Goal: Complete application form: Complete application form

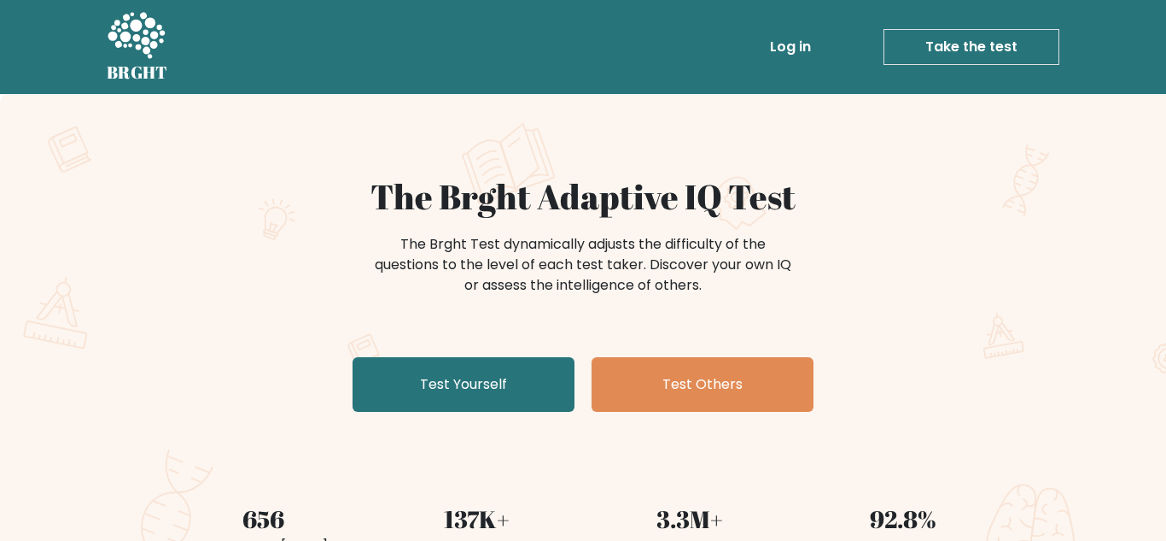
scroll to position [149, 0]
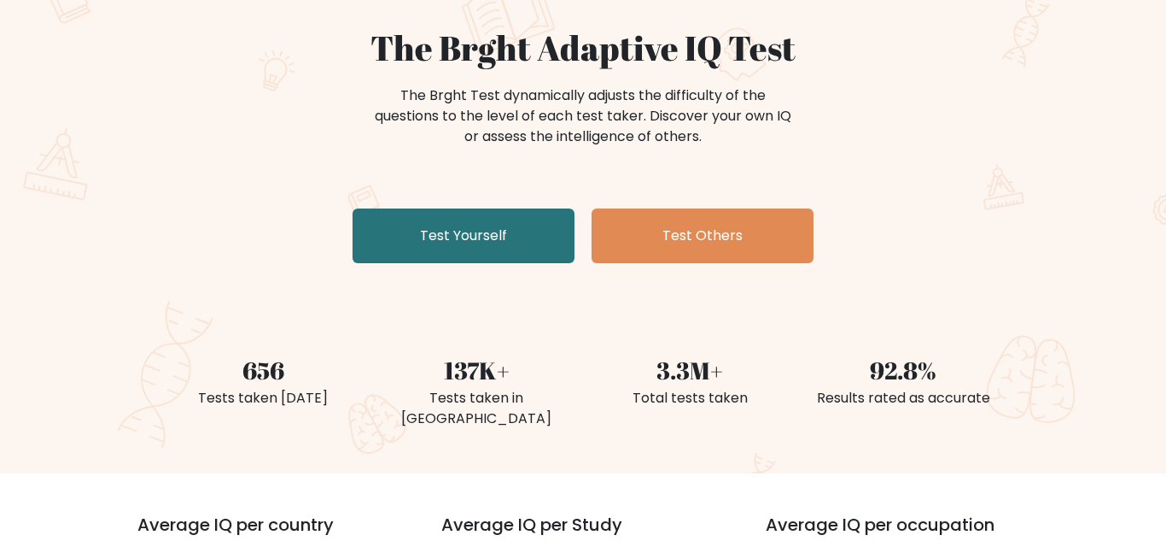
click at [540, 265] on div "The Brght Adaptive IQ Test The Brght Test dynamically adjusts the difficulty of…" at bounding box center [583, 148] width 854 height 243
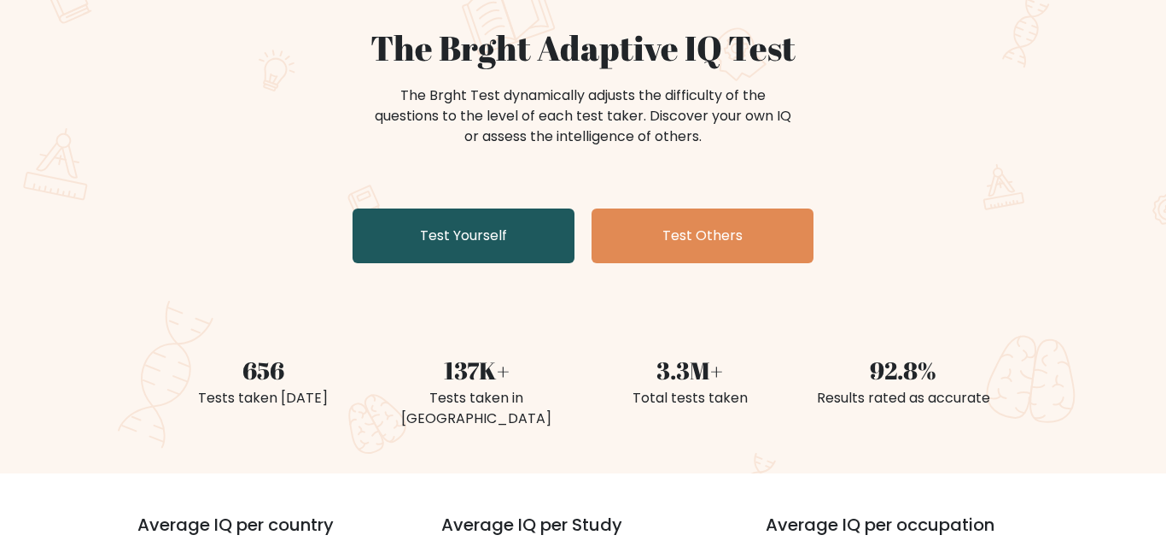
click at [517, 229] on link "Test Yourself" at bounding box center [464, 235] width 222 height 55
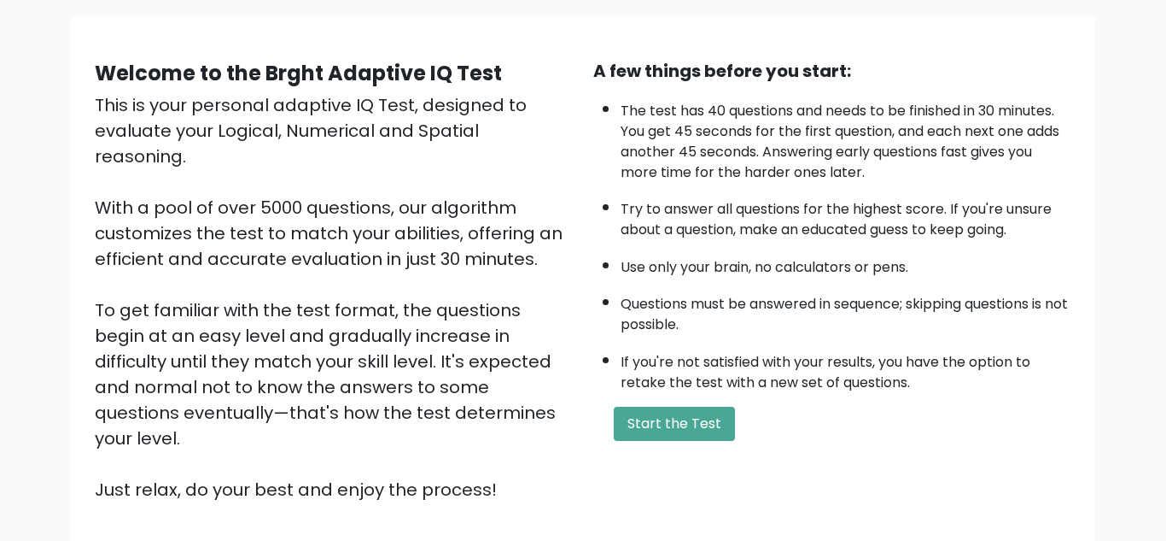
scroll to position [120, 0]
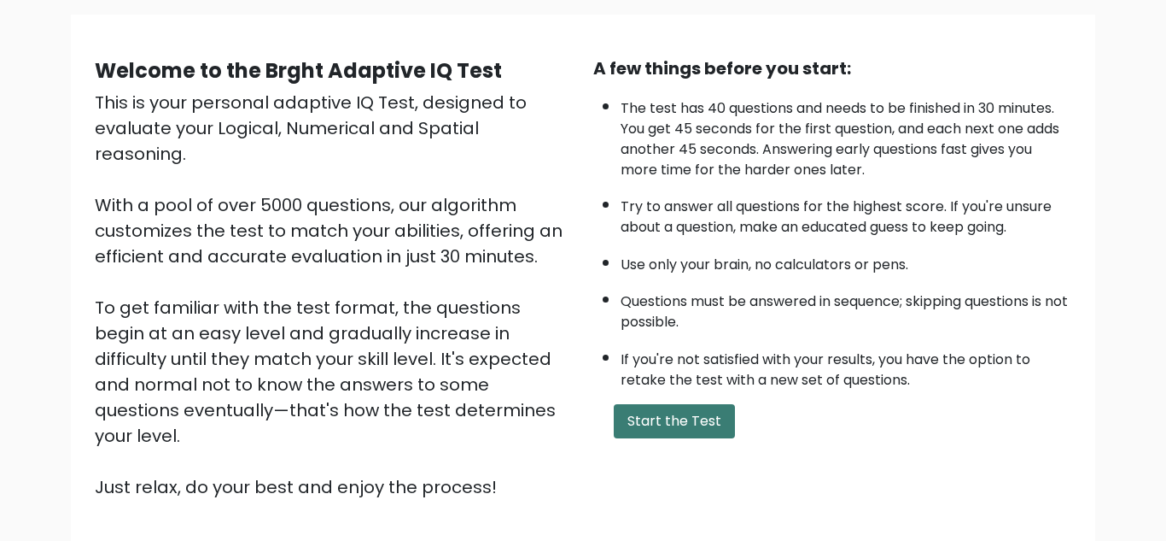
click at [688, 424] on button "Start the Test" at bounding box center [674, 421] width 121 height 34
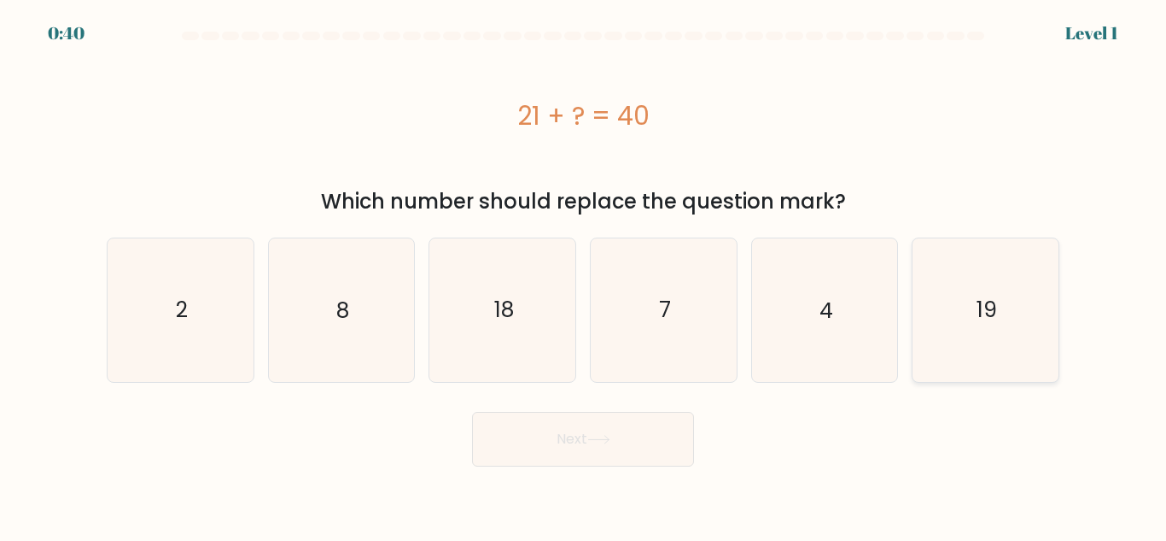
click at [1008, 306] on icon "19" at bounding box center [986, 309] width 143 height 143
click at [584, 275] on input "f. 19" at bounding box center [583, 273] width 1 height 4
radio input "true"
click at [680, 421] on button "Next" at bounding box center [583, 439] width 222 height 55
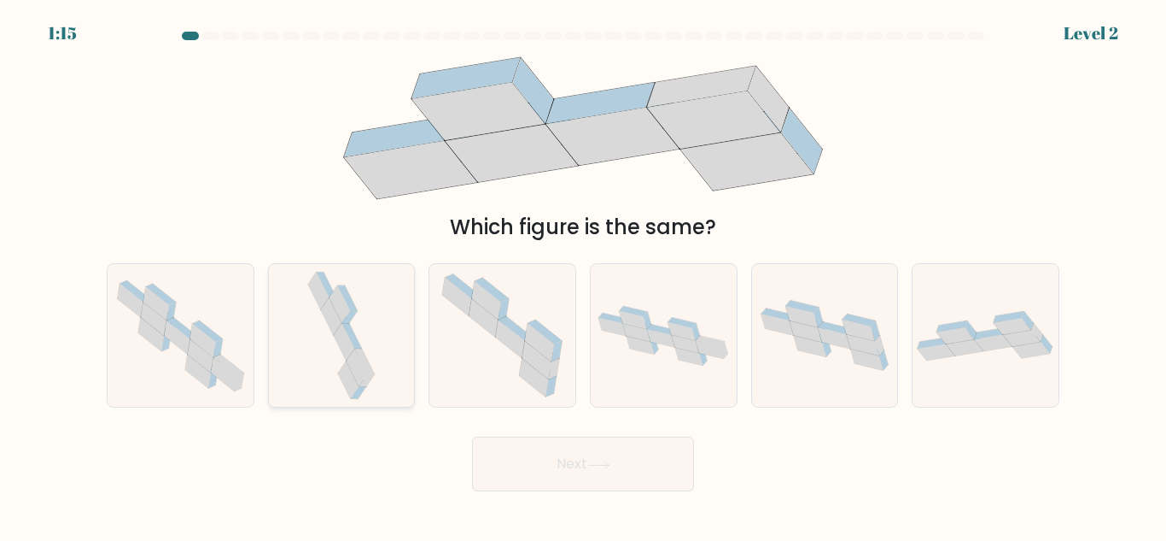
click at [396, 344] on div at bounding box center [342, 335] width 148 height 144
click at [583, 275] on input "b." at bounding box center [583, 273] width 1 height 4
radio input "true"
click at [501, 459] on button "Next" at bounding box center [583, 463] width 222 height 55
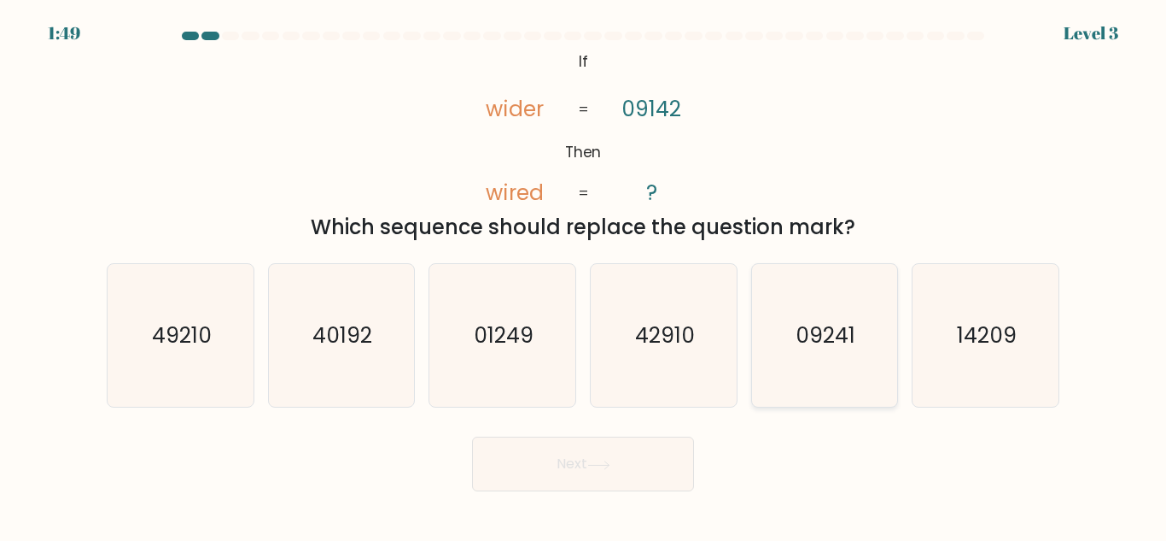
click at [846, 377] on icon "09241" at bounding box center [824, 335] width 143 height 143
click at [584, 275] on input "e. 09241" at bounding box center [583, 273] width 1 height 4
radio input "true"
click at [675, 450] on button "Next" at bounding box center [583, 463] width 222 height 55
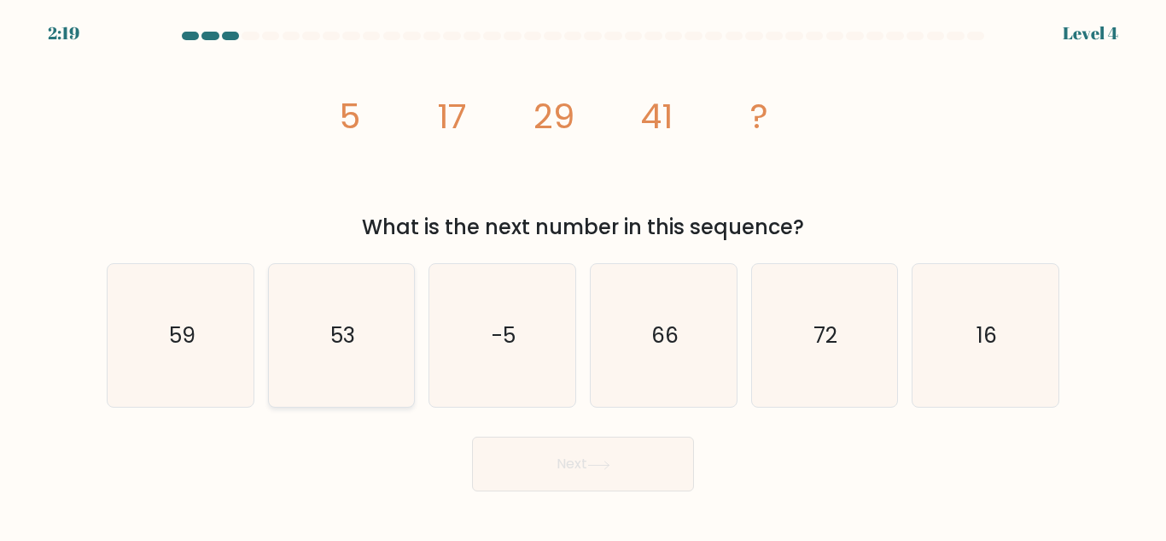
click at [330, 347] on icon "53" at bounding box center [341, 335] width 143 height 143
click at [583, 275] on input "b. 53" at bounding box center [583, 273] width 1 height 4
radio input "true"
click at [495, 468] on button "Next" at bounding box center [583, 463] width 222 height 55
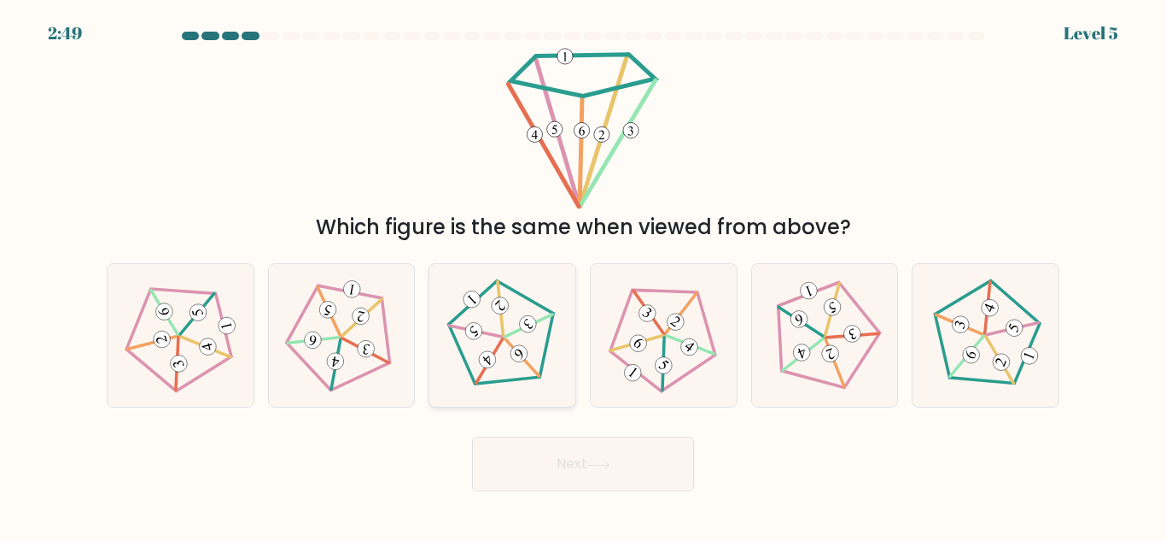
click at [536, 304] on 167 at bounding box center [506, 339] width 145 height 144
click at [583, 275] on input "c." at bounding box center [583, 273] width 1 height 4
radio input "true"
click at [575, 461] on button "Next" at bounding box center [583, 463] width 222 height 55
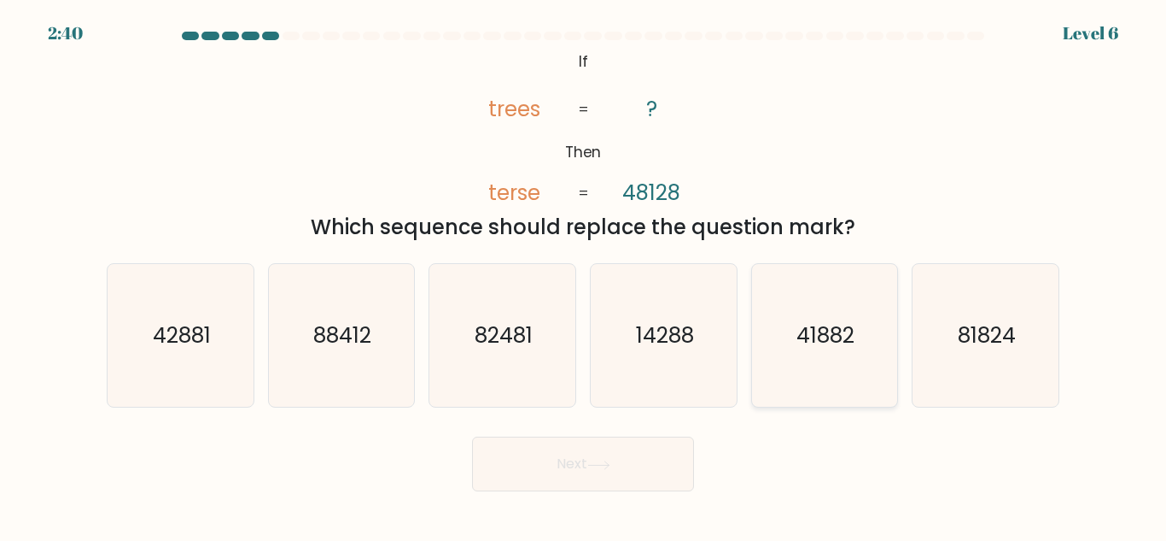
click at [810, 335] on text "41882" at bounding box center [827, 335] width 58 height 30
click at [584, 275] on input "e. 41882" at bounding box center [583, 273] width 1 height 4
radio input "true"
click at [601, 471] on button "Next" at bounding box center [583, 463] width 222 height 55
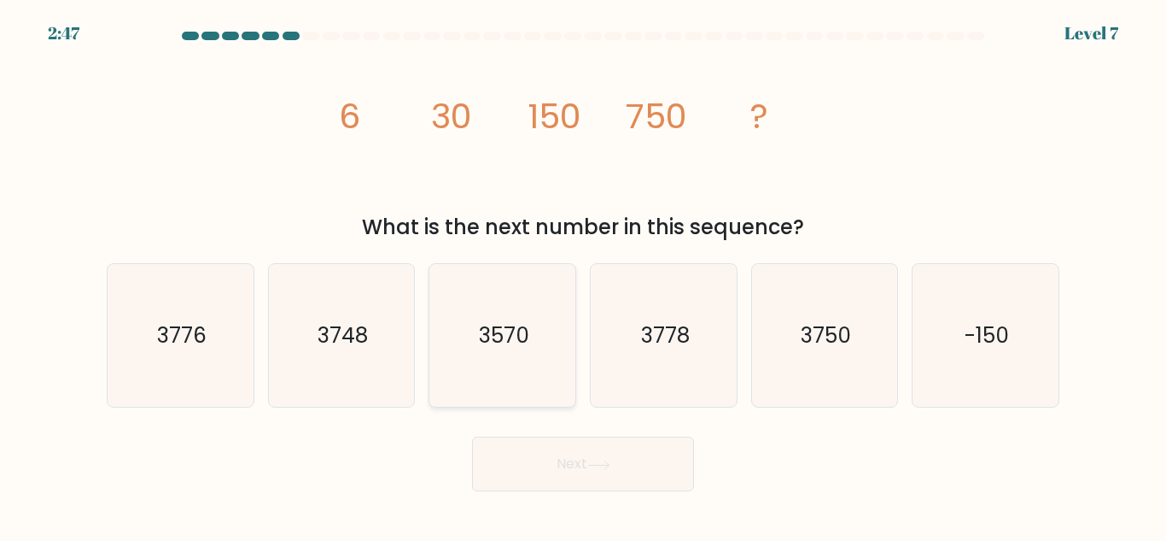
click at [540, 311] on icon "3570" at bounding box center [502, 335] width 143 height 143
click at [583, 275] on input "c. 3570" at bounding box center [583, 273] width 1 height 4
radio input "true"
click at [867, 363] on icon "3750" at bounding box center [824, 335] width 143 height 143
click at [584, 275] on input "e. 3750" at bounding box center [583, 273] width 1 height 4
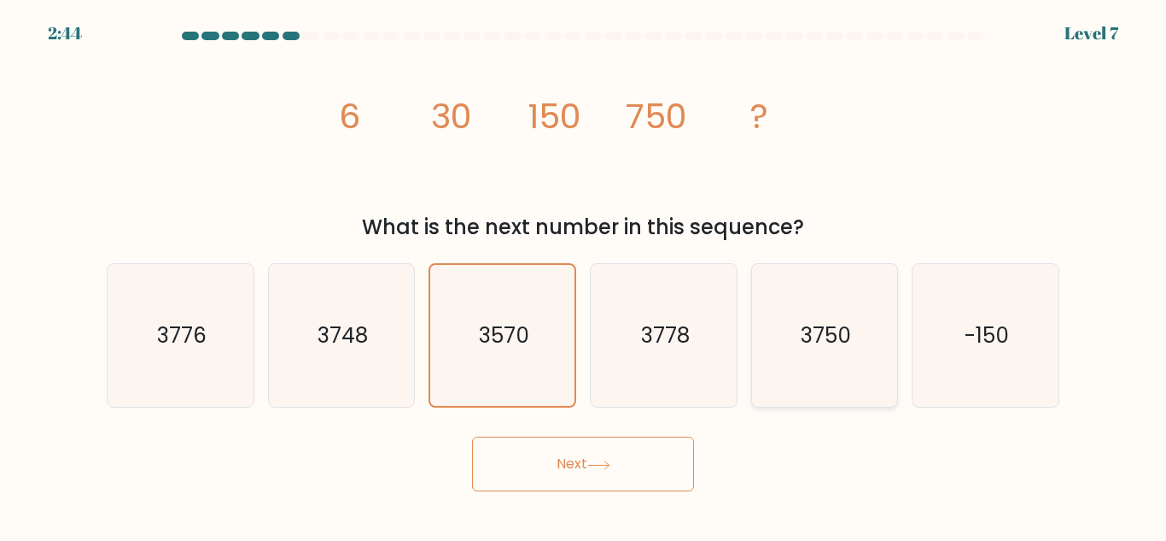
radio input "true"
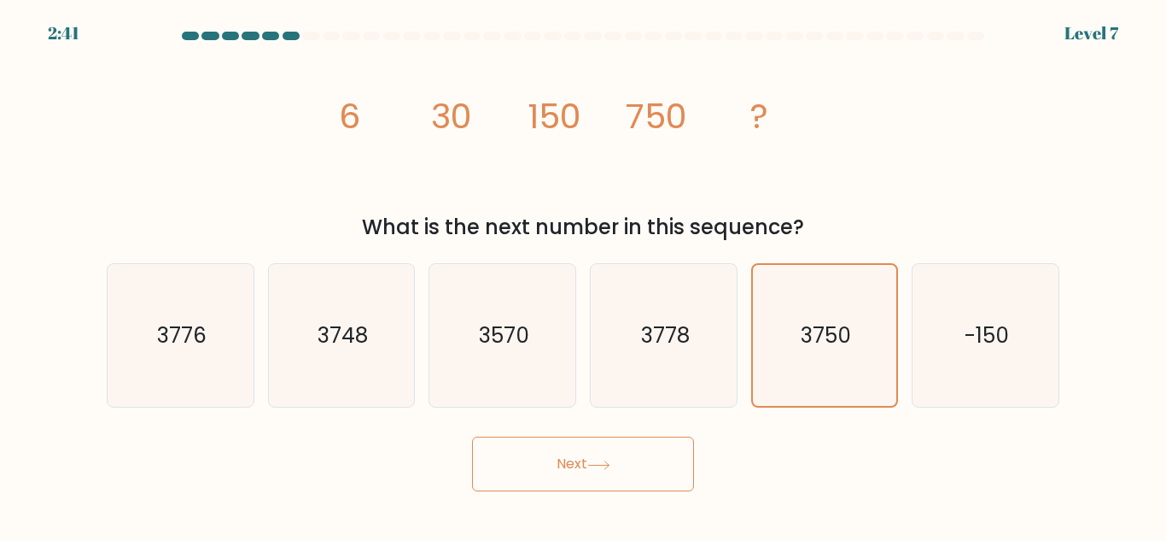
click at [649, 459] on button "Next" at bounding box center [583, 463] width 222 height 55
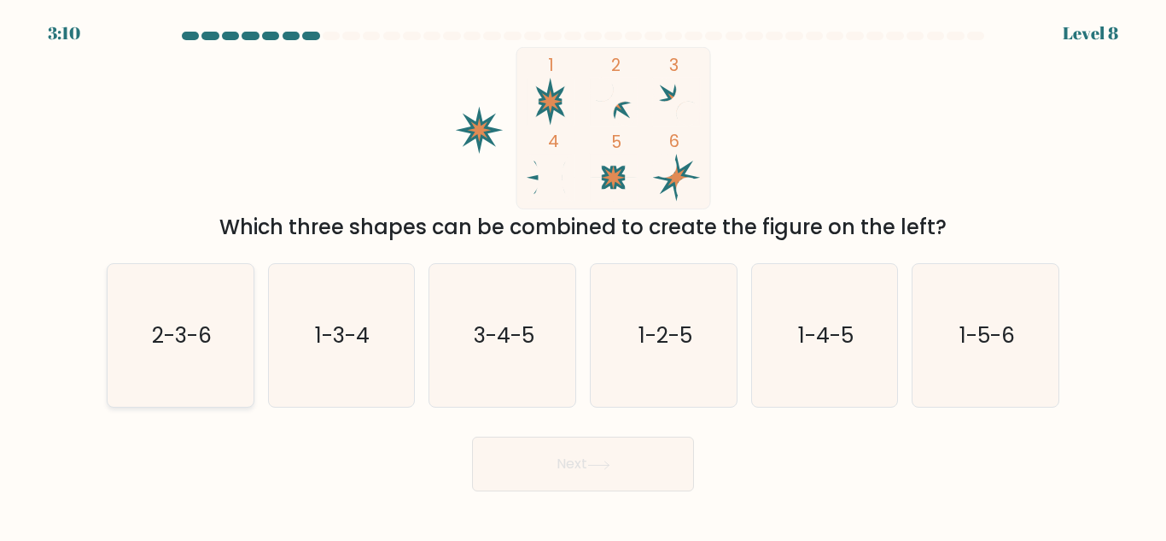
click at [238, 318] on icon "2-3-6" at bounding box center [180, 335] width 143 height 143
click at [583, 275] on input "a. 2-3-6" at bounding box center [583, 273] width 1 height 4
radio input "true"
click at [552, 441] on button "Next" at bounding box center [583, 463] width 222 height 55
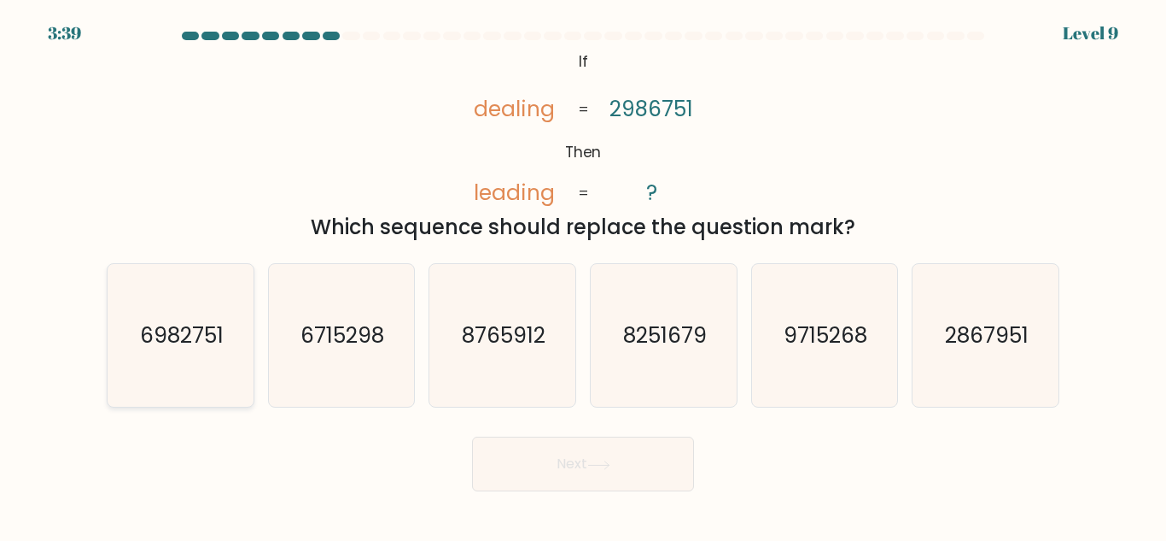
click at [226, 302] on icon "6982751" at bounding box center [180, 335] width 143 height 143
click at [583, 275] on input "a. 6982751" at bounding box center [583, 273] width 1 height 4
radio input "true"
click at [524, 447] on button "Next" at bounding box center [583, 463] width 222 height 55
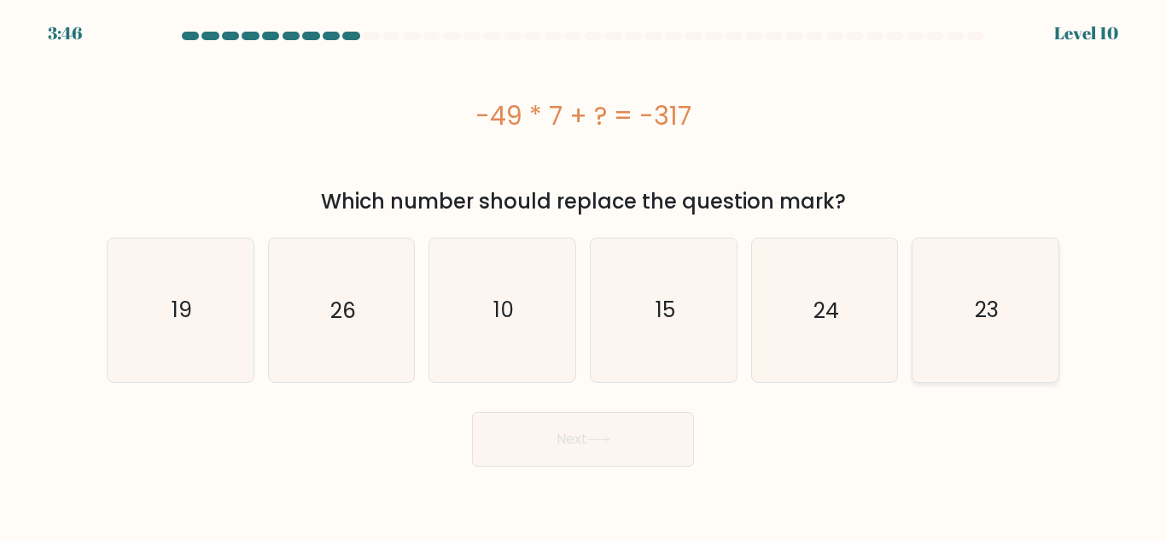
click at [1008, 307] on icon "23" at bounding box center [986, 309] width 143 height 143
click at [584, 275] on input "f. 23" at bounding box center [583, 273] width 1 height 4
radio input "true"
click at [660, 415] on button "Next" at bounding box center [583, 439] width 222 height 55
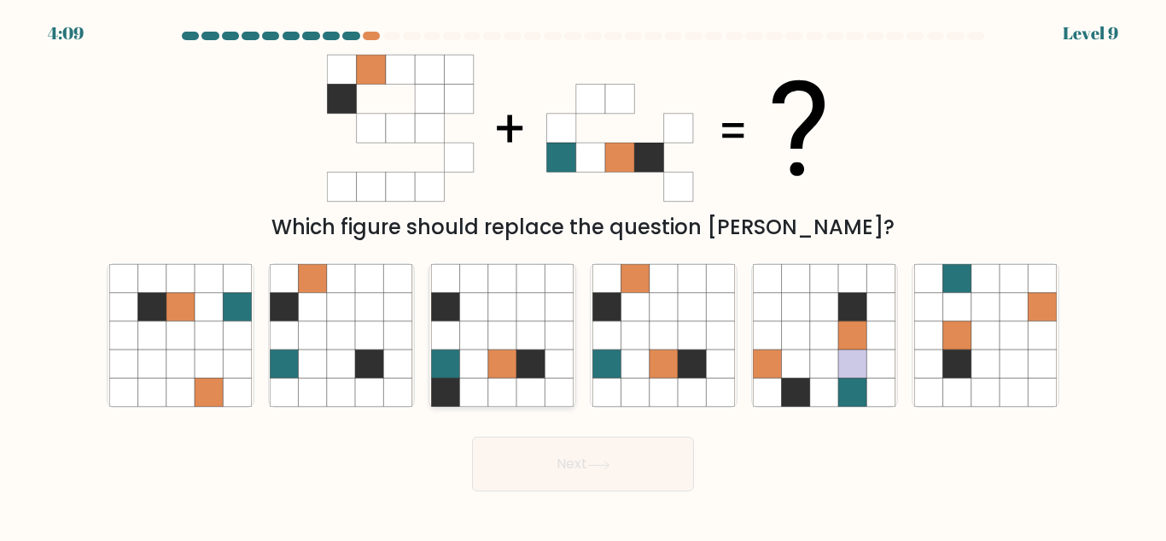
click at [488, 336] on icon at bounding box center [474, 335] width 28 height 28
click at [583, 275] on input "c." at bounding box center [583, 273] width 1 height 4
radio input "true"
click at [564, 488] on button "Next" at bounding box center [583, 463] width 222 height 55
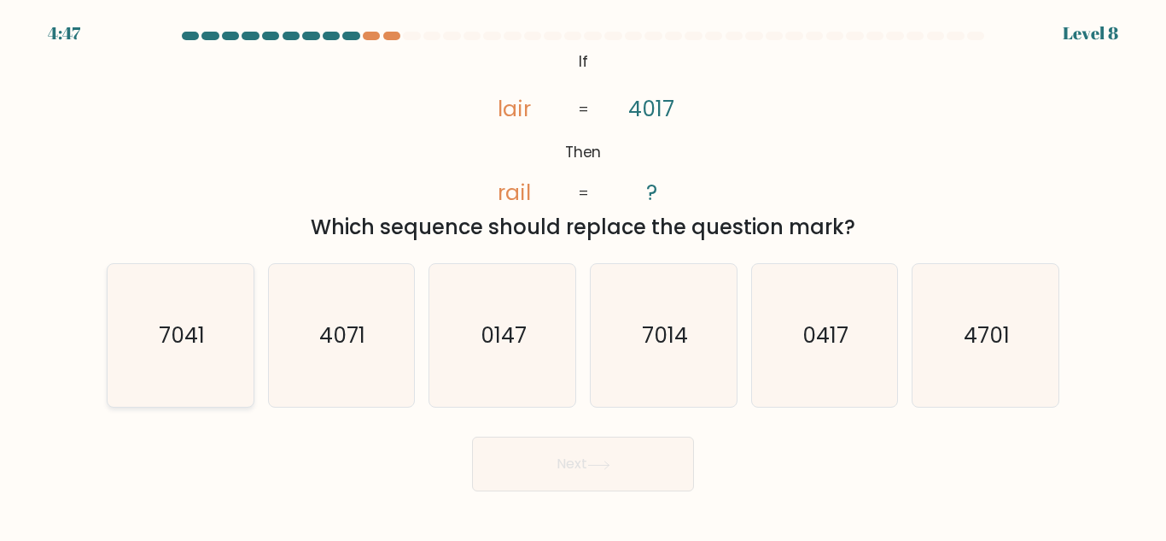
click at [174, 322] on text "7041" at bounding box center [182, 335] width 46 height 30
click at [583, 275] on input "a. 7041" at bounding box center [583, 273] width 1 height 4
radio input "true"
click at [690, 331] on icon "7014" at bounding box center [664, 335] width 143 height 143
click at [584, 275] on input "d. 7014" at bounding box center [583, 273] width 1 height 4
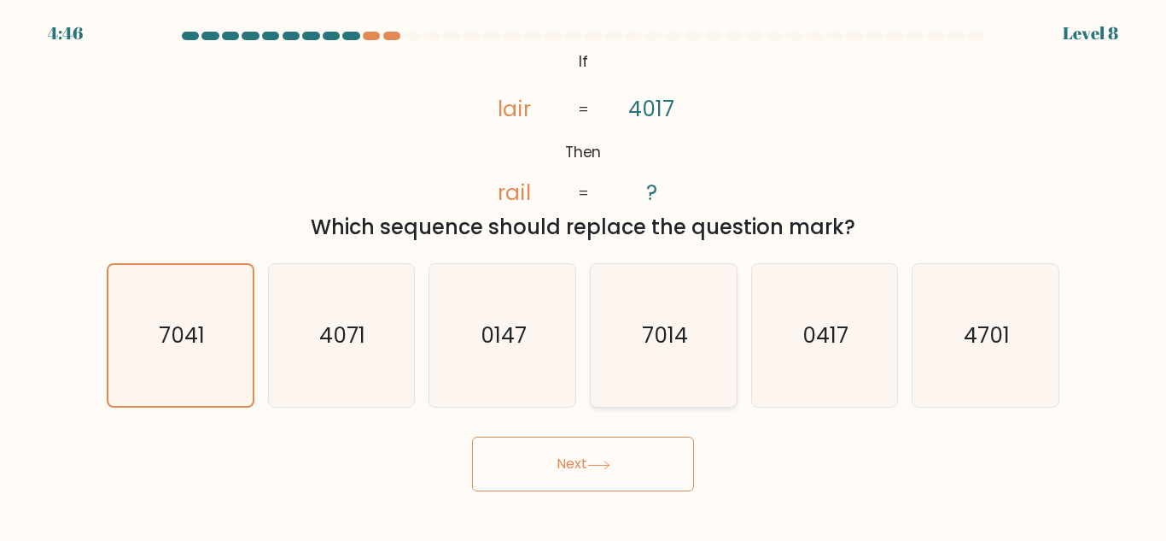
radio input "true"
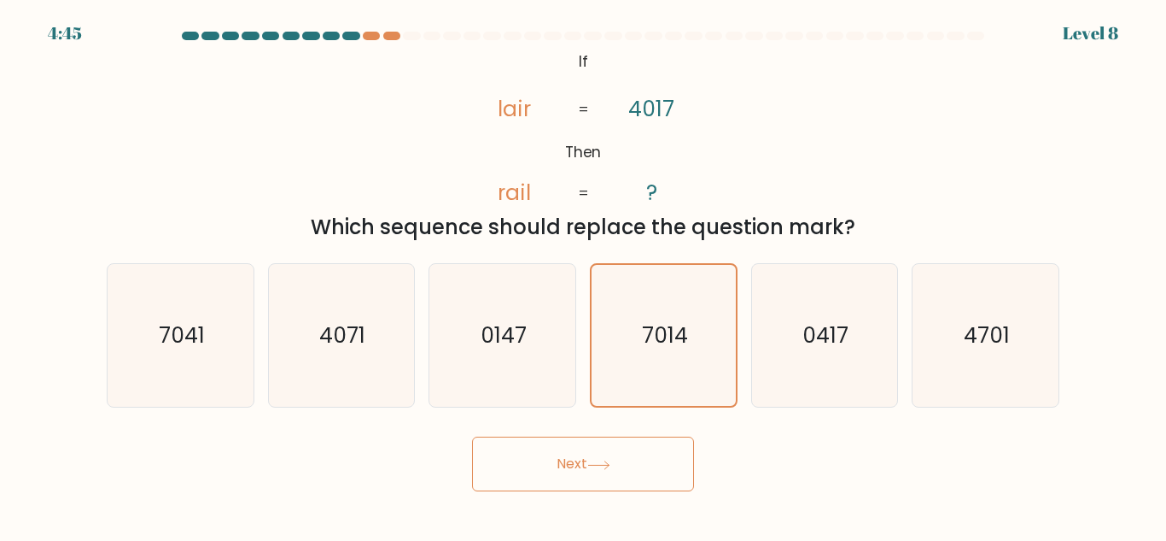
click at [640, 454] on button "Next" at bounding box center [583, 463] width 222 height 55
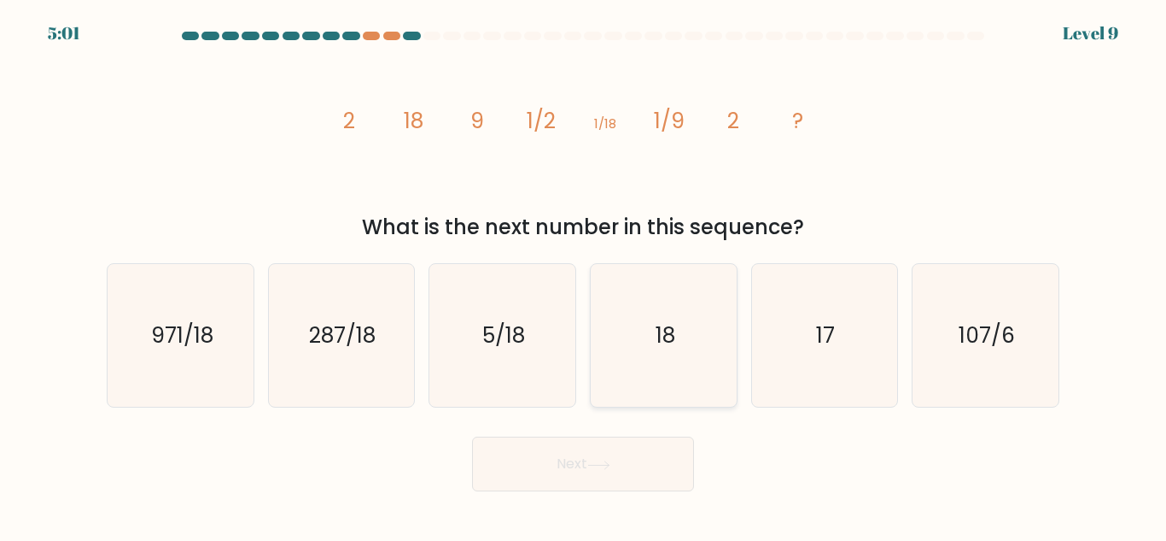
click at [669, 322] on text "18" at bounding box center [665, 335] width 20 height 30
click at [584, 275] on input "d. 18" at bounding box center [583, 273] width 1 height 4
radio input "true"
click at [626, 450] on button "Next" at bounding box center [583, 463] width 222 height 55
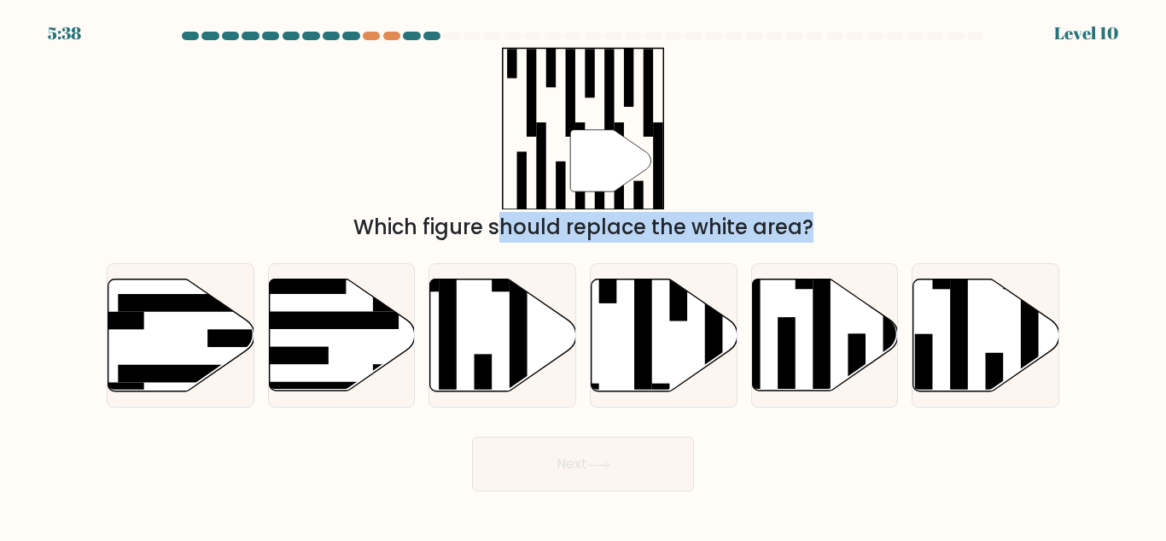
drag, startPoint x: 213, startPoint y: 328, endPoint x: 302, endPoint y: 163, distance: 187.2
click at [302, 163] on form at bounding box center [583, 261] width 1166 height 459
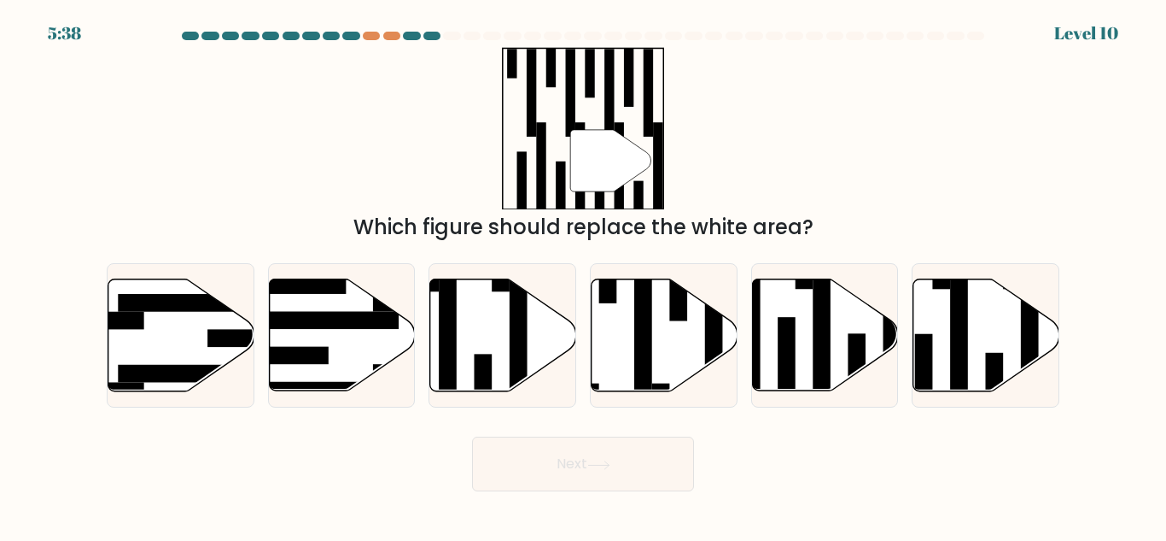
click at [302, 163] on div "" Which figure should replace the white area?" at bounding box center [582, 145] width 973 height 196
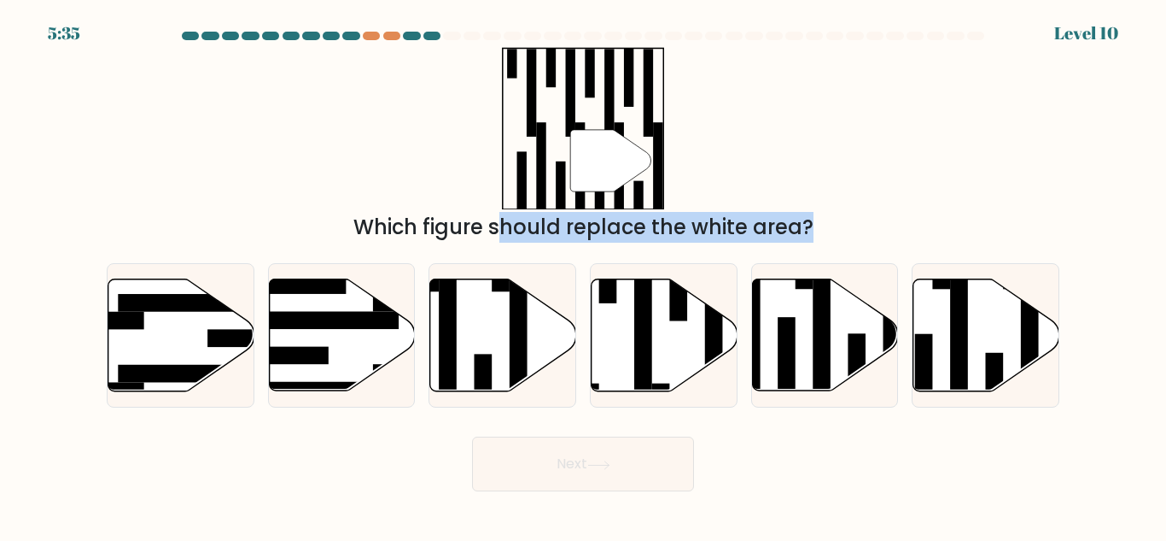
drag, startPoint x: 180, startPoint y: 337, endPoint x: 348, endPoint y: 125, distance: 270.6
click at [348, 125] on form at bounding box center [583, 261] width 1166 height 459
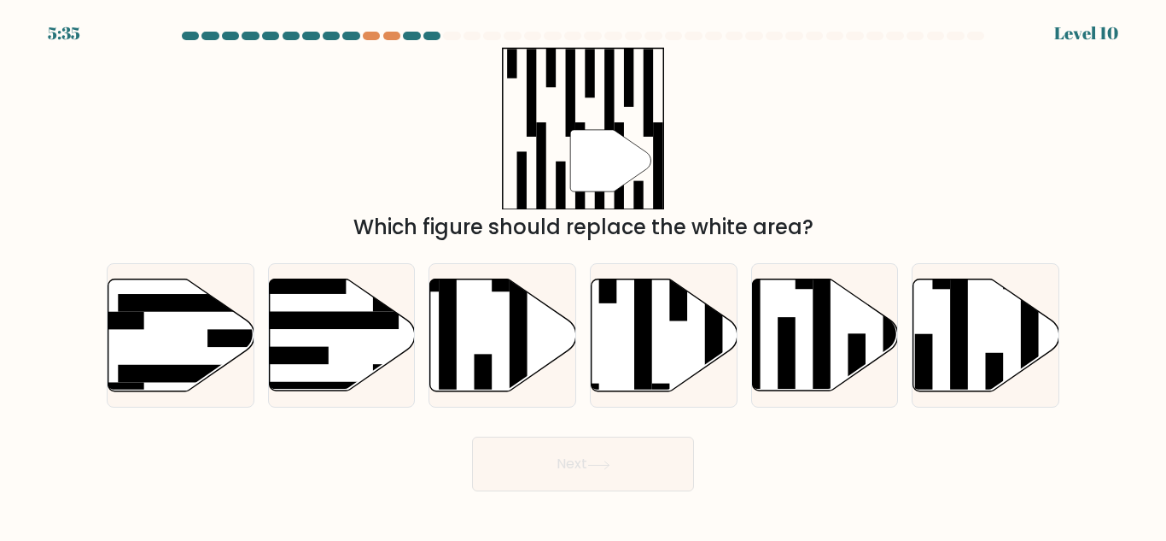
click at [348, 125] on div "" Which figure should replace the white area?" at bounding box center [582, 145] width 973 height 196
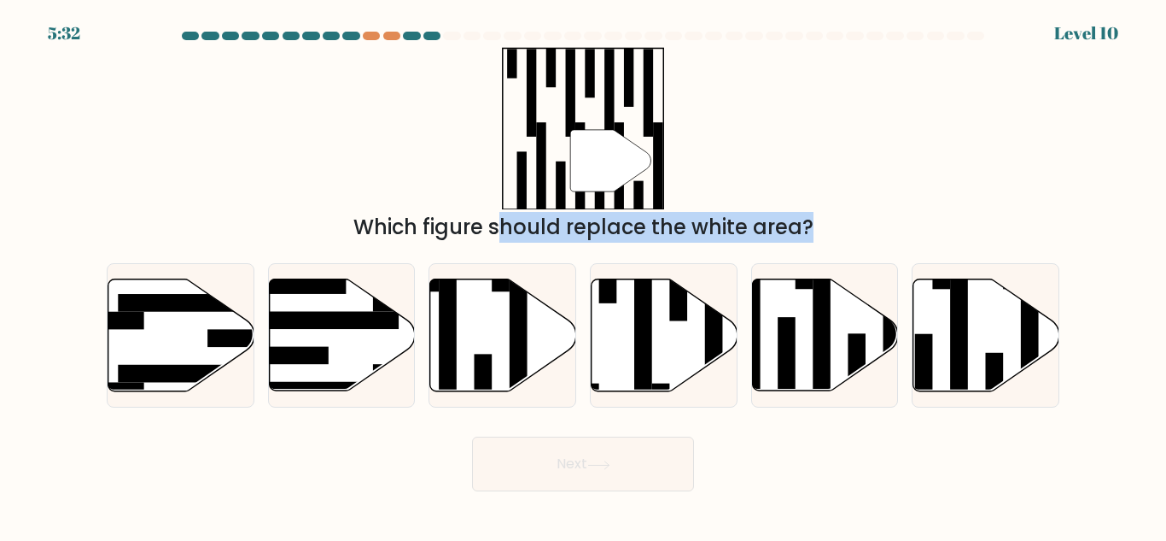
drag, startPoint x: 170, startPoint y: 330, endPoint x: 407, endPoint y: 133, distance: 308.6
click at [407, 133] on form at bounding box center [583, 261] width 1166 height 459
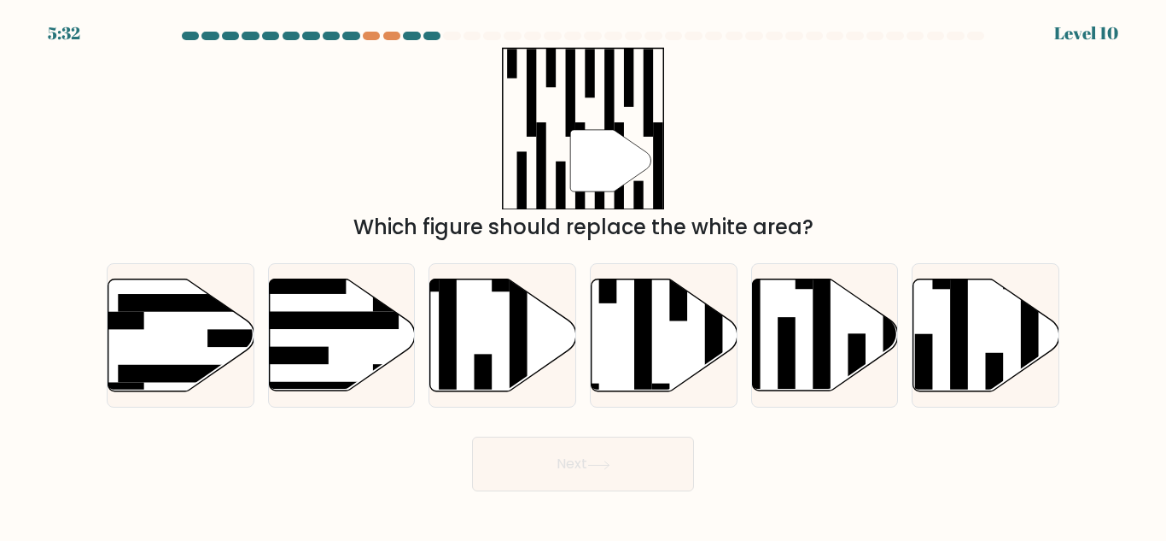
click at [407, 133] on div "" Which figure should replace the white area?" at bounding box center [582, 145] width 973 height 196
click at [472, 307] on icon at bounding box center [503, 335] width 146 height 112
click at [583, 275] on input "c." at bounding box center [583, 273] width 1 height 4
radio input "true"
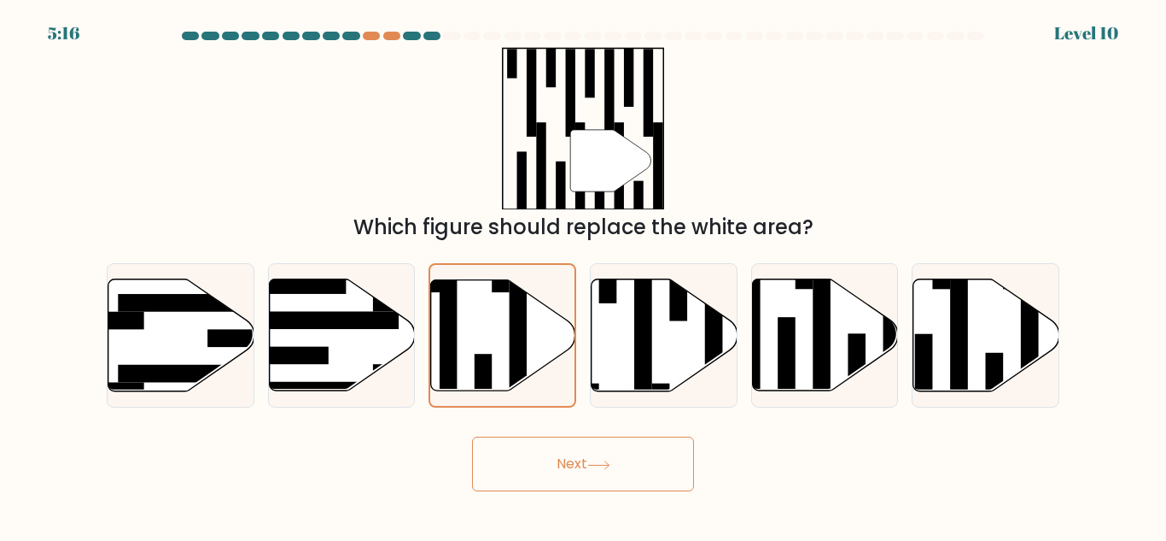
click at [539, 459] on button "Next" at bounding box center [583, 463] width 222 height 55
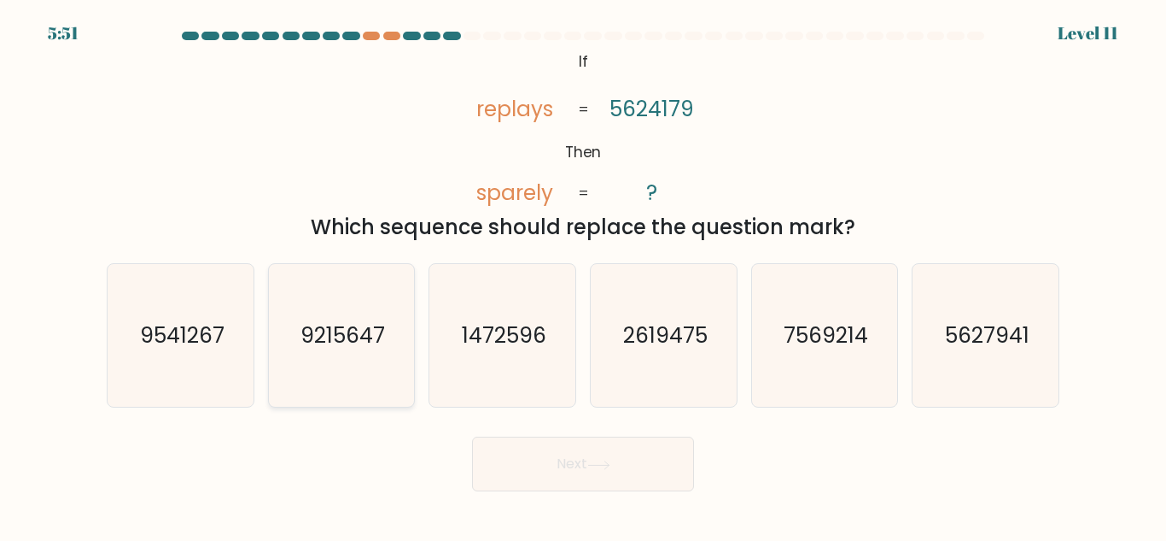
click at [387, 331] on icon "9215647" at bounding box center [341, 335] width 143 height 143
click at [583, 275] on input "b. 9215647" at bounding box center [583, 273] width 1 height 4
radio input "true"
click at [633, 472] on button "Next" at bounding box center [583, 463] width 222 height 55
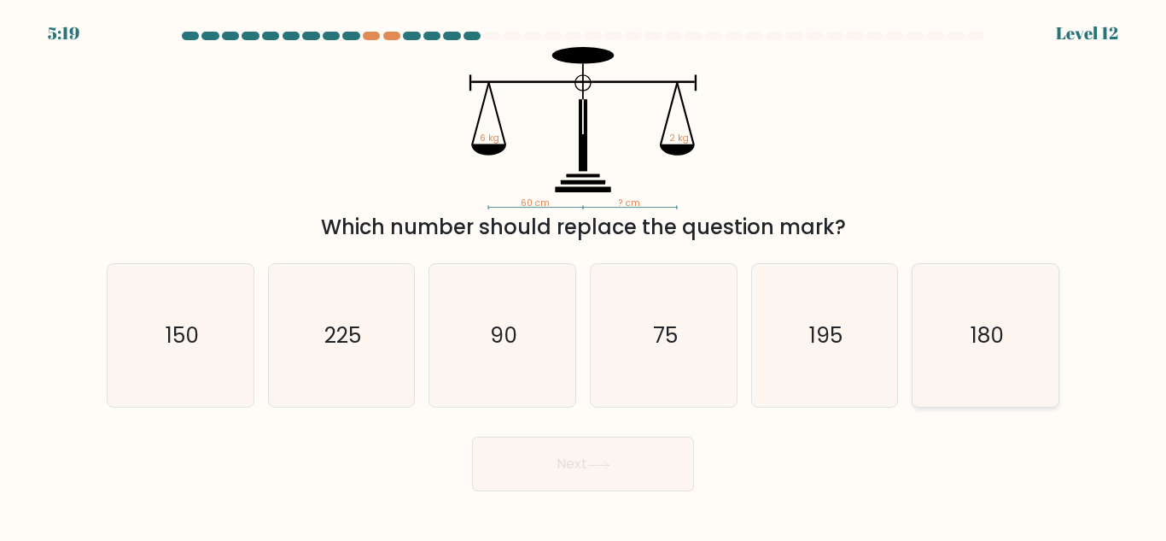
click at [1005, 360] on icon "180" at bounding box center [986, 335] width 143 height 143
click at [584, 275] on input "f. 180" at bounding box center [583, 273] width 1 height 4
radio input "true"
click at [652, 471] on button "Next" at bounding box center [583, 463] width 222 height 55
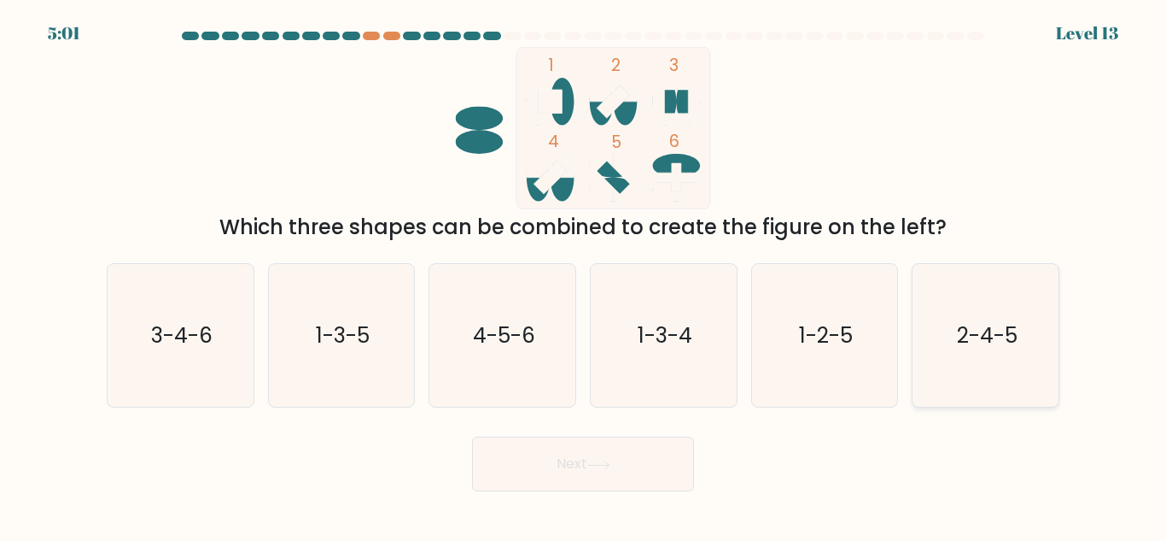
click at [975, 344] on text "2-4-5" at bounding box center [987, 335] width 61 height 30
click at [584, 275] on input "f. 2-4-5" at bounding box center [583, 273] width 1 height 4
radio input "true"
click at [585, 482] on button "Next" at bounding box center [583, 463] width 222 height 55
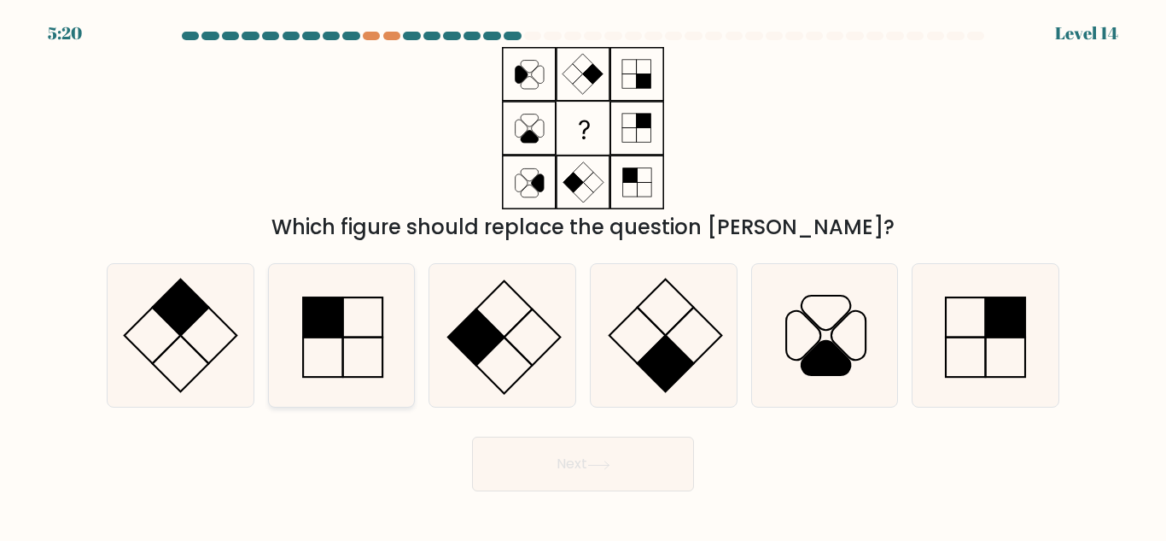
click at [366, 295] on icon at bounding box center [341, 335] width 143 height 143
click at [583, 275] on input "b." at bounding box center [583, 273] width 1 height 4
radio input "true"
click at [587, 449] on button "Next" at bounding box center [583, 463] width 222 height 55
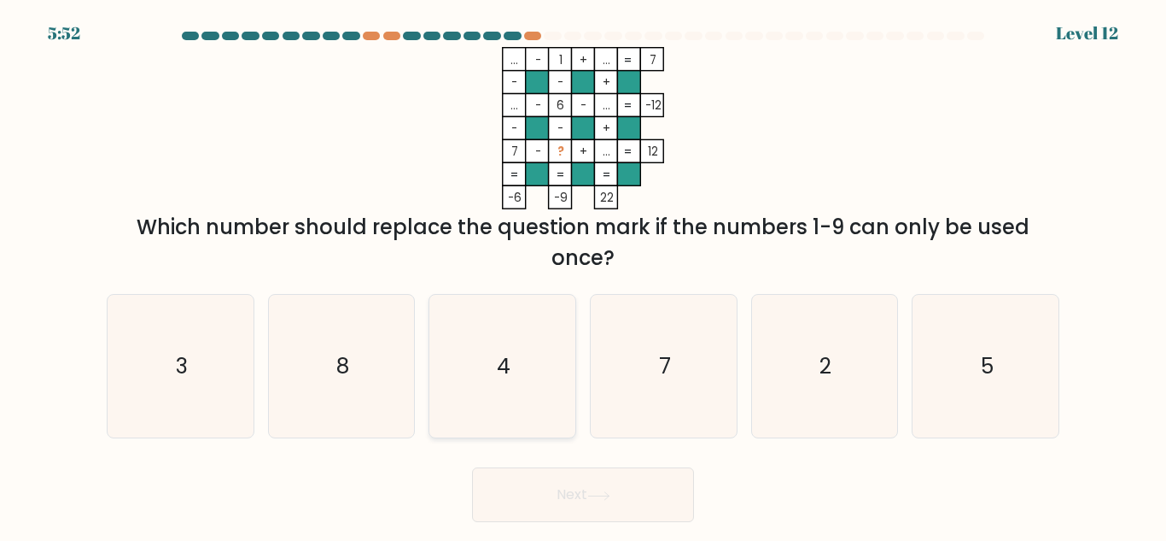
click at [533, 313] on icon "4" at bounding box center [502, 366] width 143 height 143
click at [583, 275] on input "c. 4" at bounding box center [583, 273] width 1 height 4
radio input "true"
click at [572, 485] on button "Next" at bounding box center [583, 494] width 222 height 55
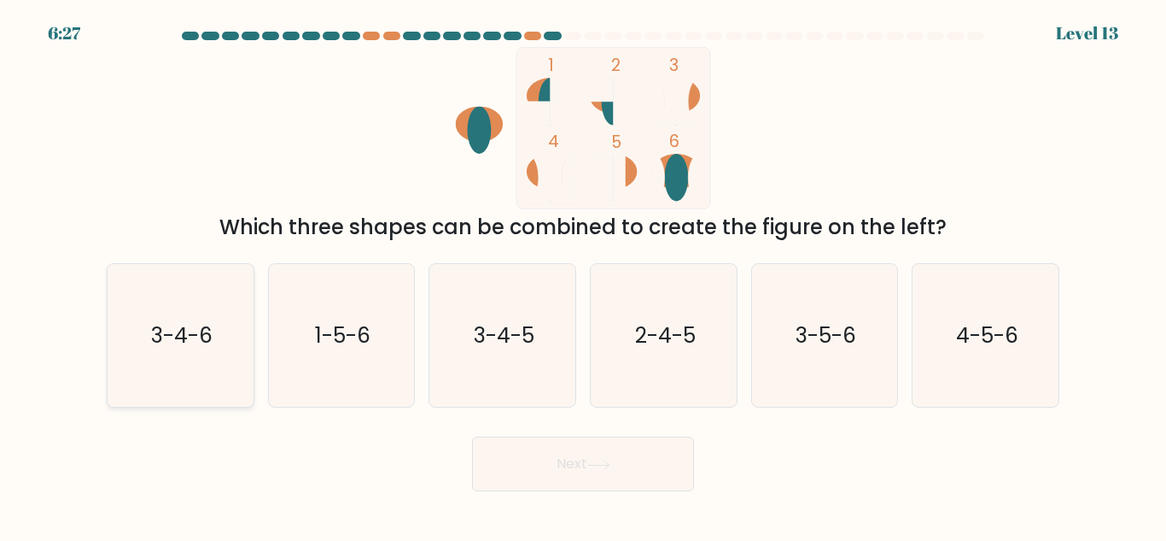
click at [249, 325] on icon "3-4-6" at bounding box center [180, 335] width 143 height 143
click at [583, 275] on input "a. 3-4-6" at bounding box center [583, 273] width 1 height 4
radio input "true"
click at [556, 474] on button "Next" at bounding box center [583, 463] width 222 height 55
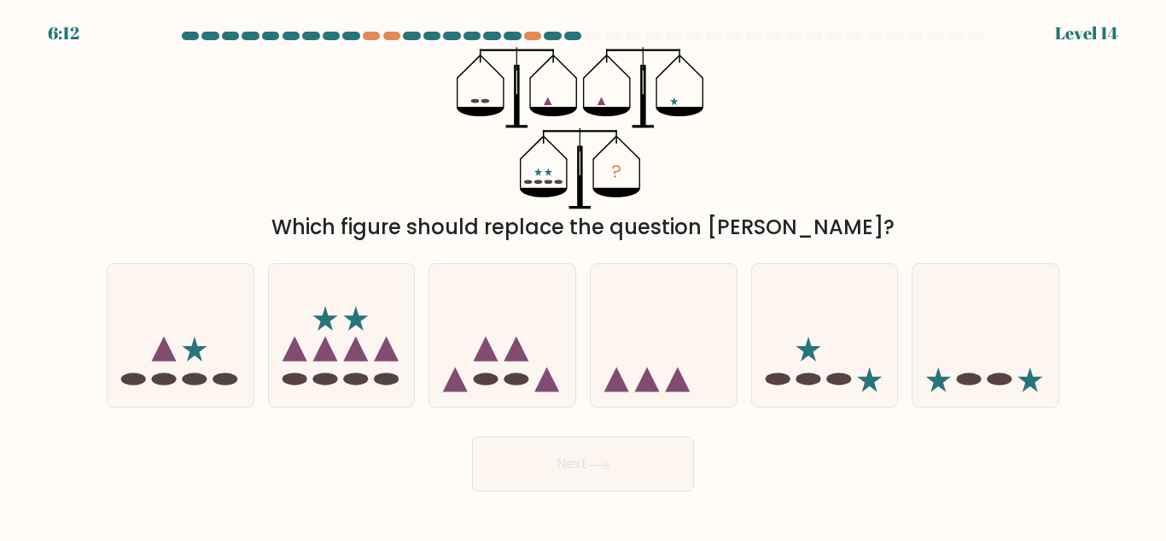
click at [905, 283] on div "f." at bounding box center [985, 335] width 161 height 144
click at [916, 287] on icon at bounding box center [986, 335] width 146 height 120
click at [584, 275] on input "f." at bounding box center [583, 273] width 1 height 4
radio input "true"
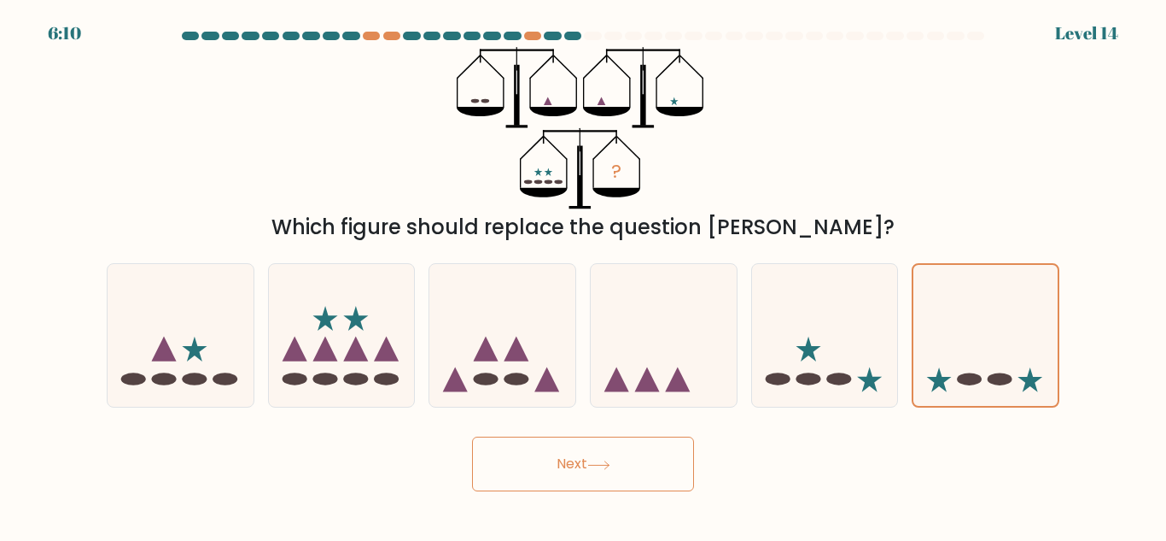
click at [587, 460] on button "Next" at bounding box center [583, 463] width 222 height 55
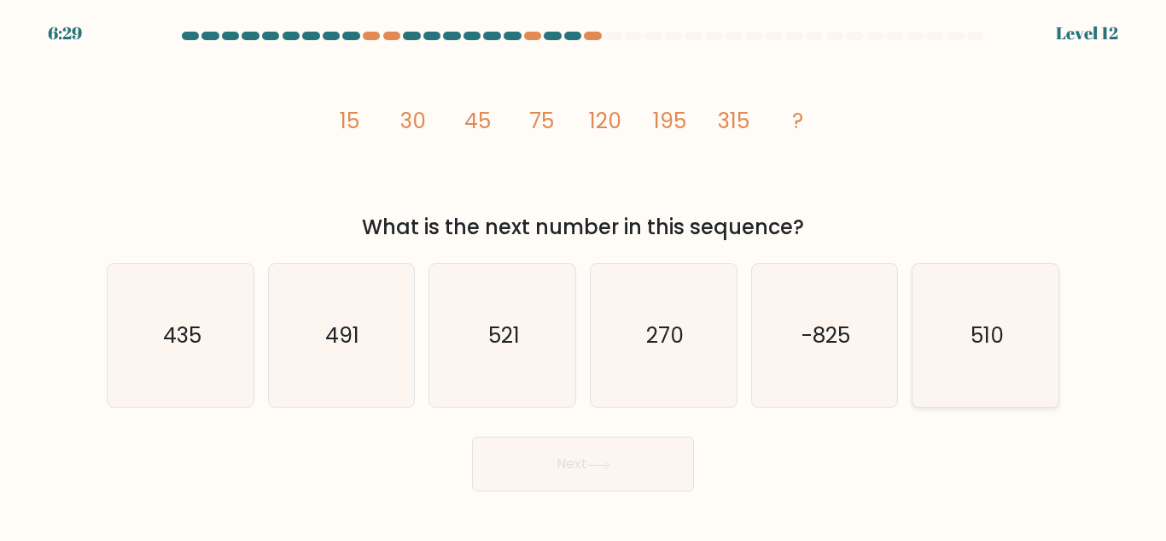
click at [950, 352] on icon "510" at bounding box center [986, 335] width 143 height 143
click at [584, 275] on input "f. 510" at bounding box center [583, 273] width 1 height 4
radio input "true"
click at [611, 468] on icon at bounding box center [598, 464] width 23 height 9
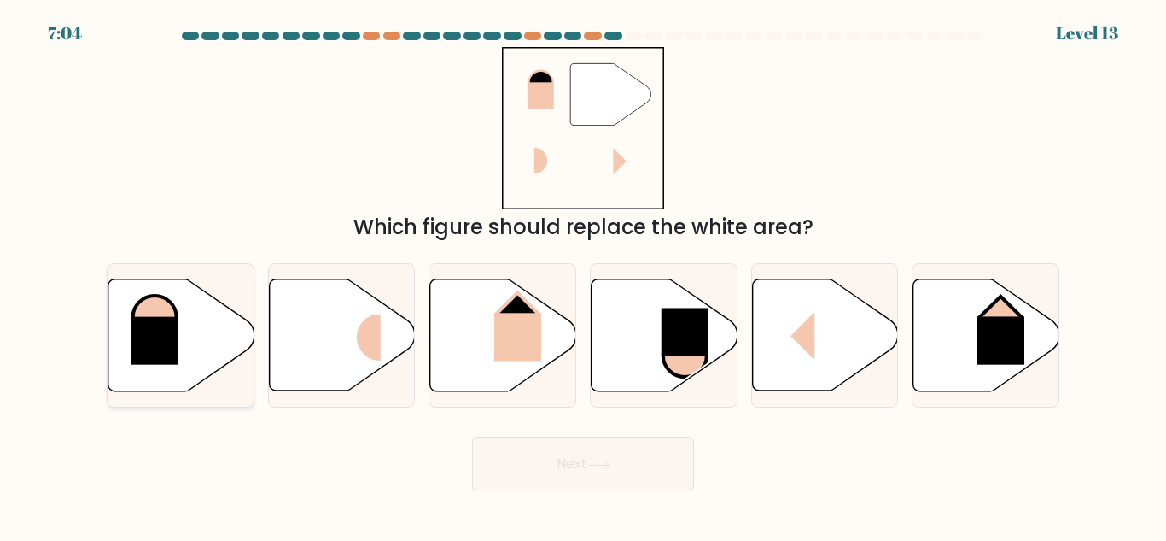
click at [126, 367] on icon at bounding box center [181, 335] width 146 height 112
click at [583, 275] on input "a." at bounding box center [583, 273] width 1 height 4
radio input "true"
click at [550, 340] on icon at bounding box center [503, 335] width 146 height 112
click at [583, 275] on input "c." at bounding box center [583, 273] width 1 height 4
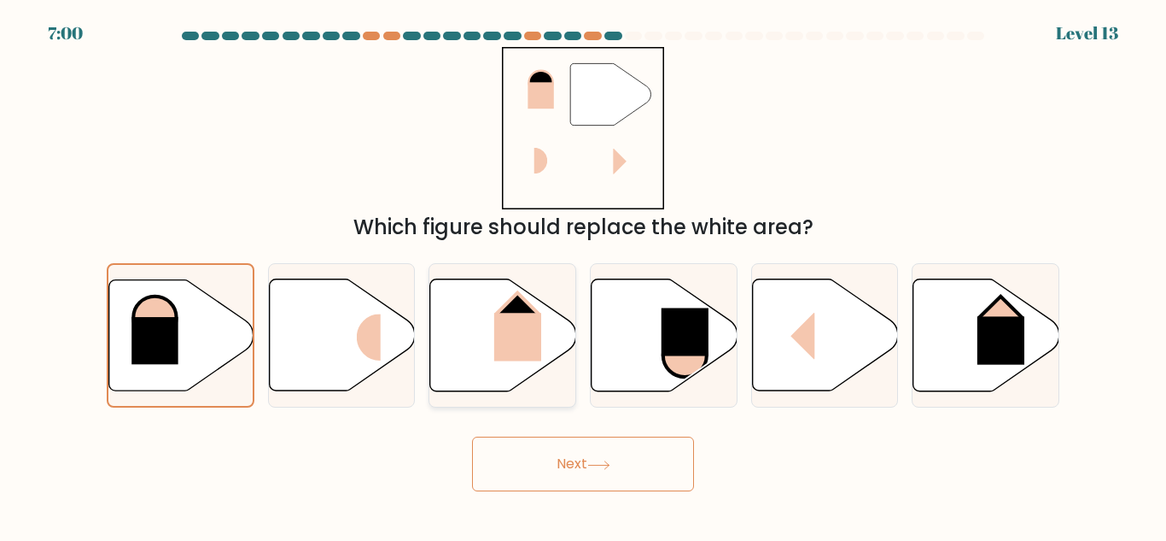
radio input "true"
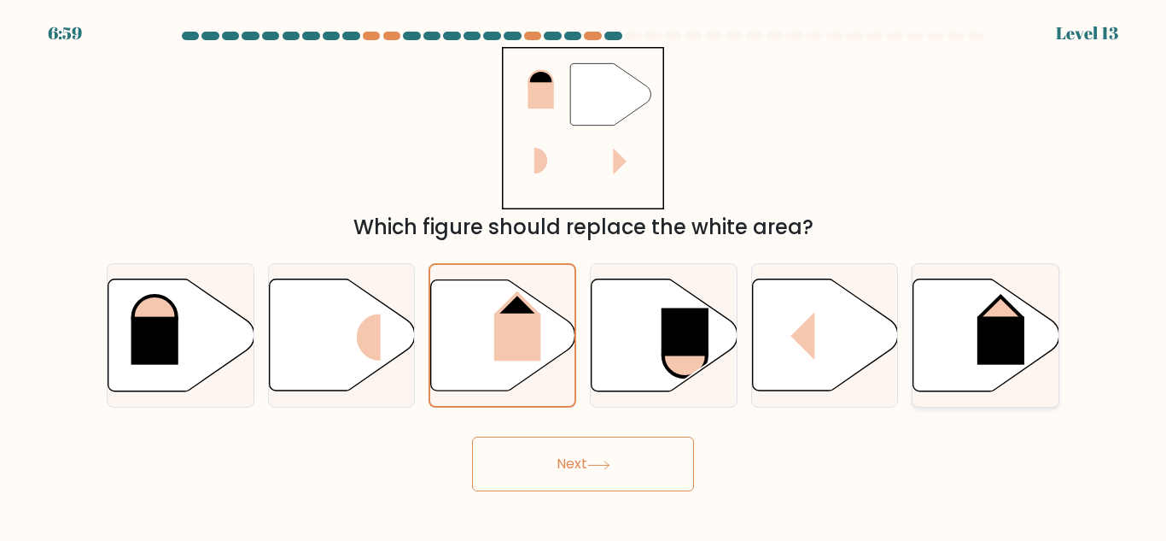
click at [983, 352] on rect at bounding box center [1001, 340] width 47 height 48
click at [584, 275] on input "f." at bounding box center [583, 273] width 1 height 4
radio input "true"
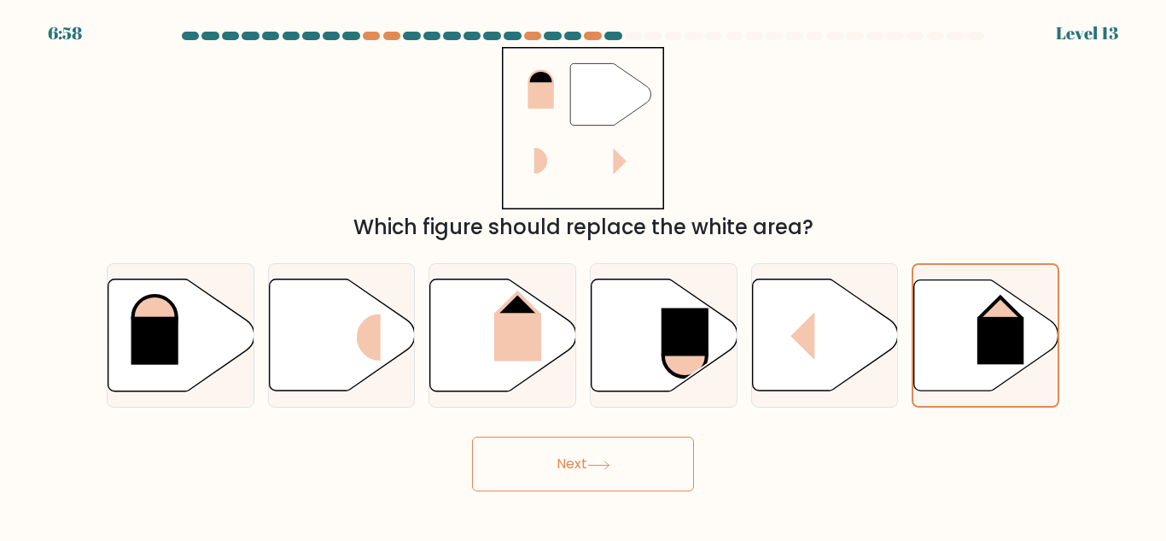
click at [678, 462] on button "Next" at bounding box center [583, 463] width 222 height 55
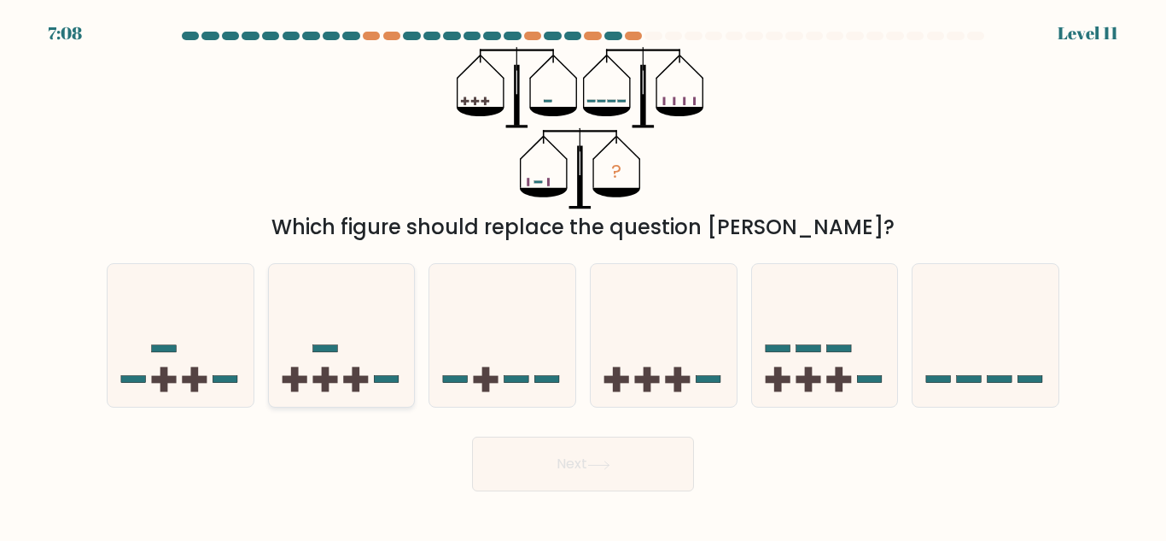
click at [379, 345] on icon at bounding box center [342, 335] width 146 height 120
click at [583, 275] on input "b." at bounding box center [583, 273] width 1 height 4
radio input "true"
click at [488, 322] on icon at bounding box center [503, 335] width 146 height 120
click at [583, 275] on input "c." at bounding box center [583, 273] width 1 height 4
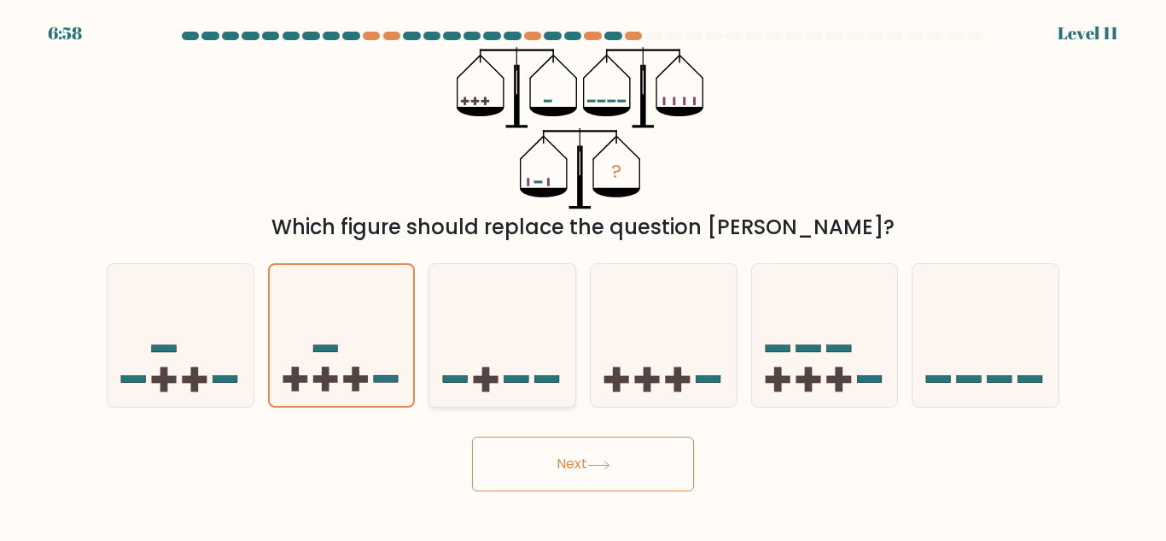
radio input "true"
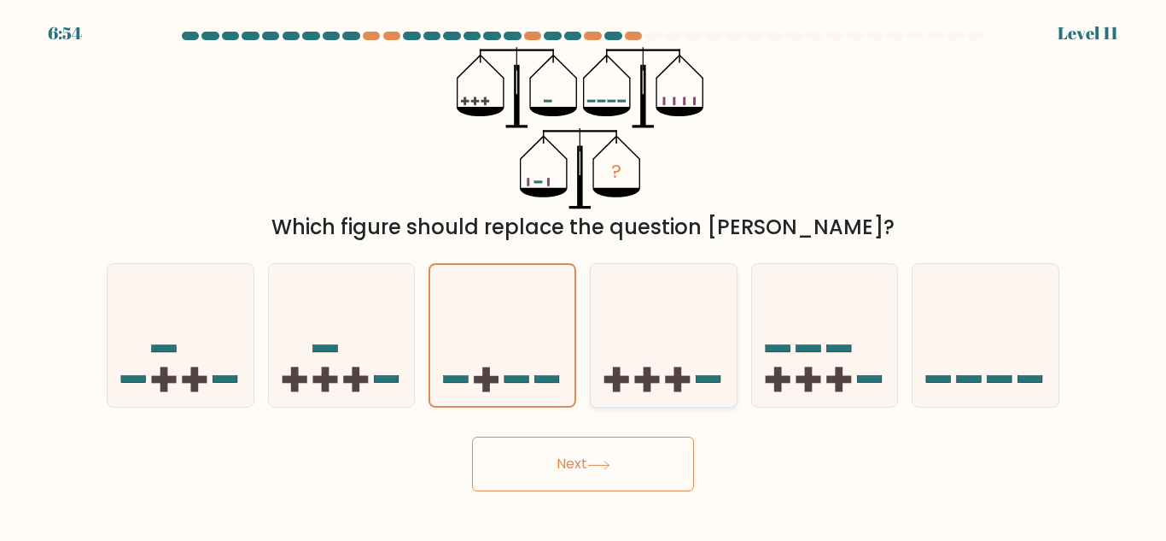
click at [657, 340] on icon at bounding box center [664, 335] width 146 height 120
click at [584, 275] on input "d." at bounding box center [583, 273] width 1 height 4
radio input "true"
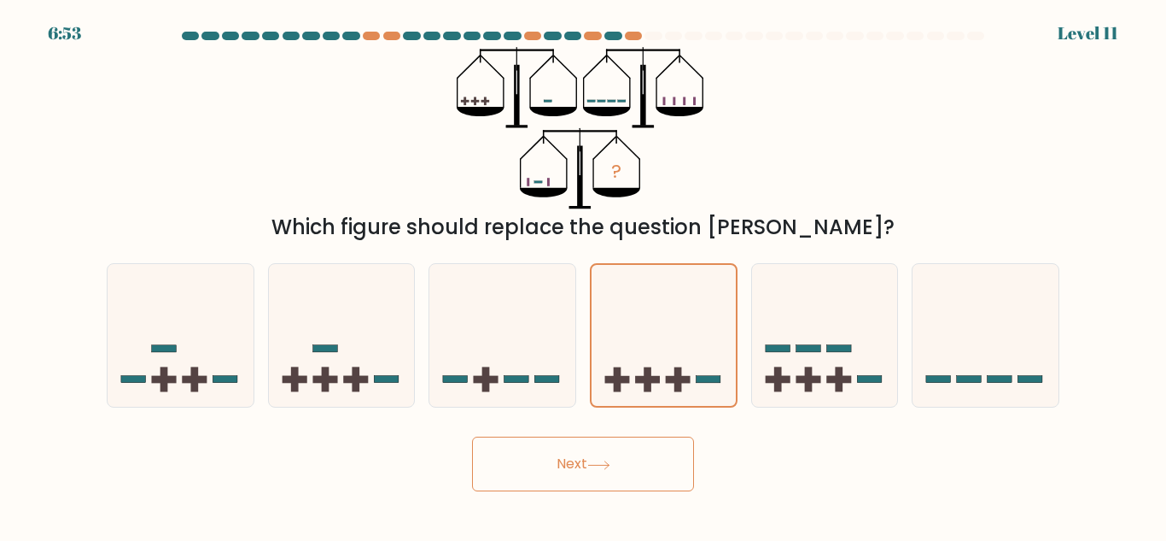
click at [605, 482] on button "Next" at bounding box center [583, 463] width 222 height 55
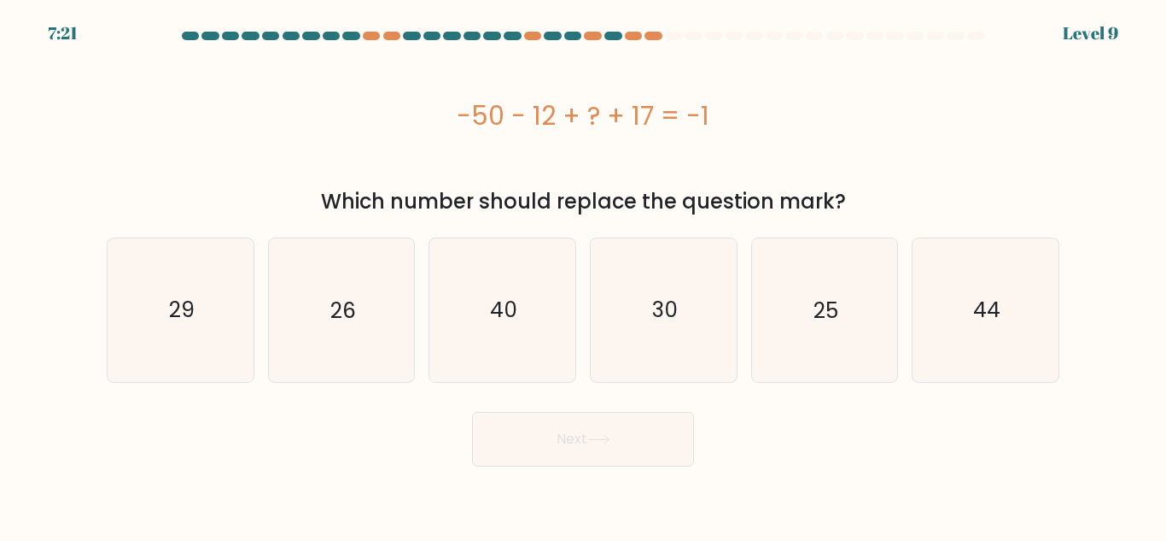
click at [755, 156] on div "-50 - 12 + ? + 17 = -1" at bounding box center [583, 115] width 953 height 137
click at [997, 332] on icon "44" at bounding box center [986, 309] width 143 height 143
click at [584, 275] on input "f. 44" at bounding box center [583, 273] width 1 height 4
radio input "true"
click at [644, 453] on button "Next" at bounding box center [583, 439] width 222 height 55
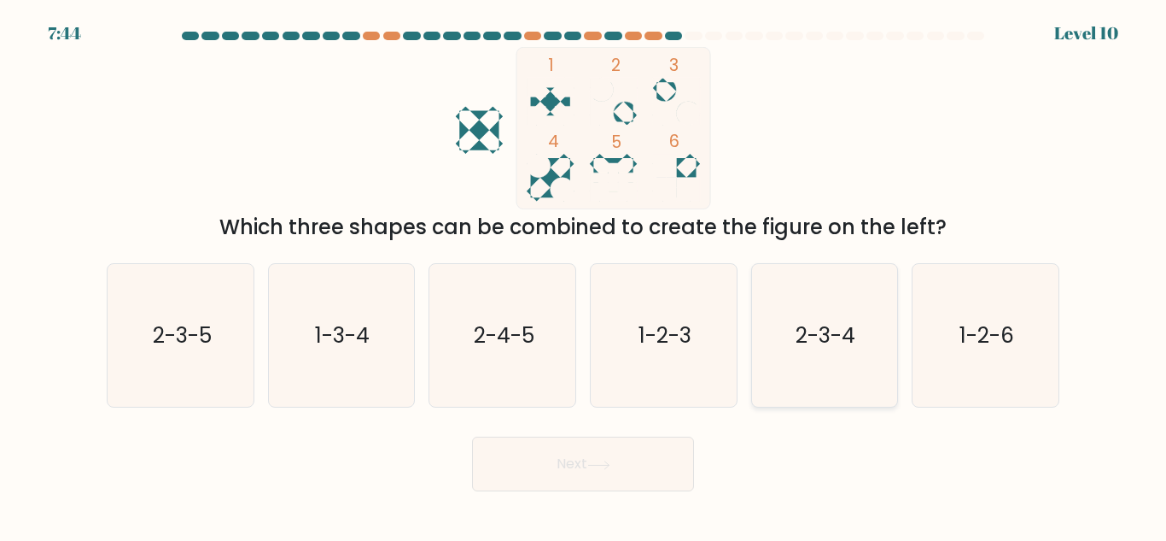
click at [883, 375] on icon "2-3-4" at bounding box center [824, 335] width 143 height 143
click at [584, 275] on input "e. 2-3-4" at bounding box center [583, 273] width 1 height 4
radio input "true"
click at [661, 444] on button "Next" at bounding box center [583, 463] width 222 height 55
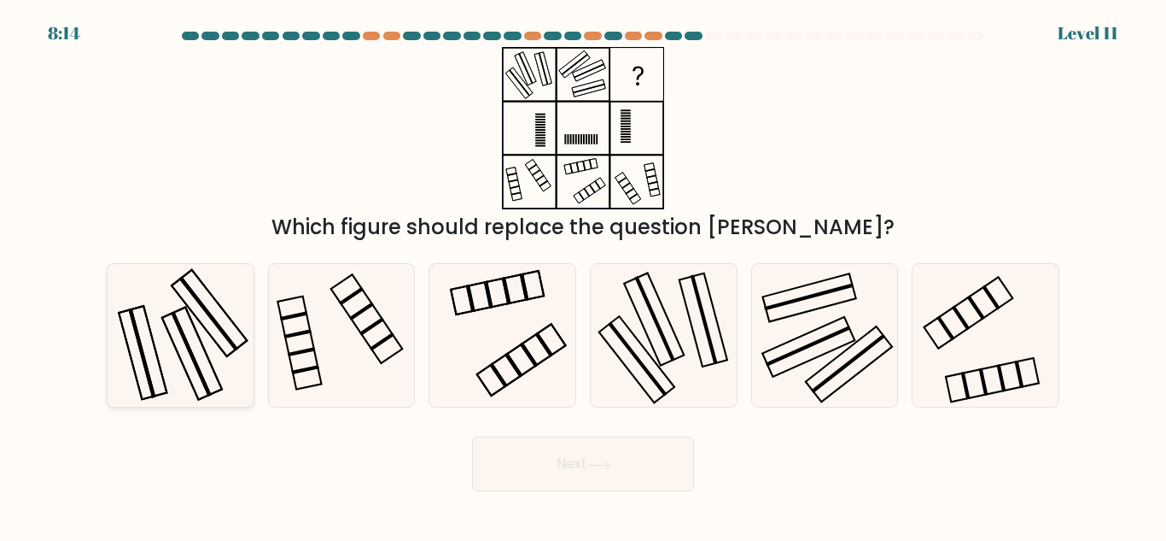
click at [150, 388] on rect at bounding box center [141, 353] width 27 height 90
click at [583, 275] on input "a." at bounding box center [583, 273] width 1 height 4
radio input "true"
click at [578, 482] on button "Next" at bounding box center [583, 463] width 222 height 55
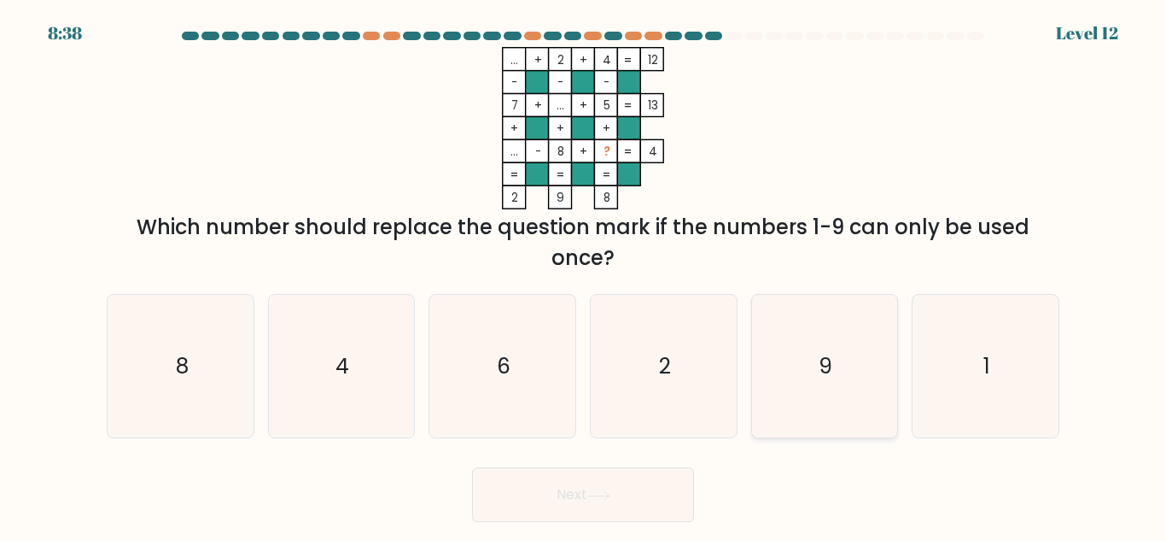
click at [792, 383] on icon "9" at bounding box center [824, 366] width 143 height 143
click at [584, 275] on input "e. 9" at bounding box center [583, 273] width 1 height 4
radio input "true"
click at [684, 474] on button "Next" at bounding box center [583, 494] width 222 height 55
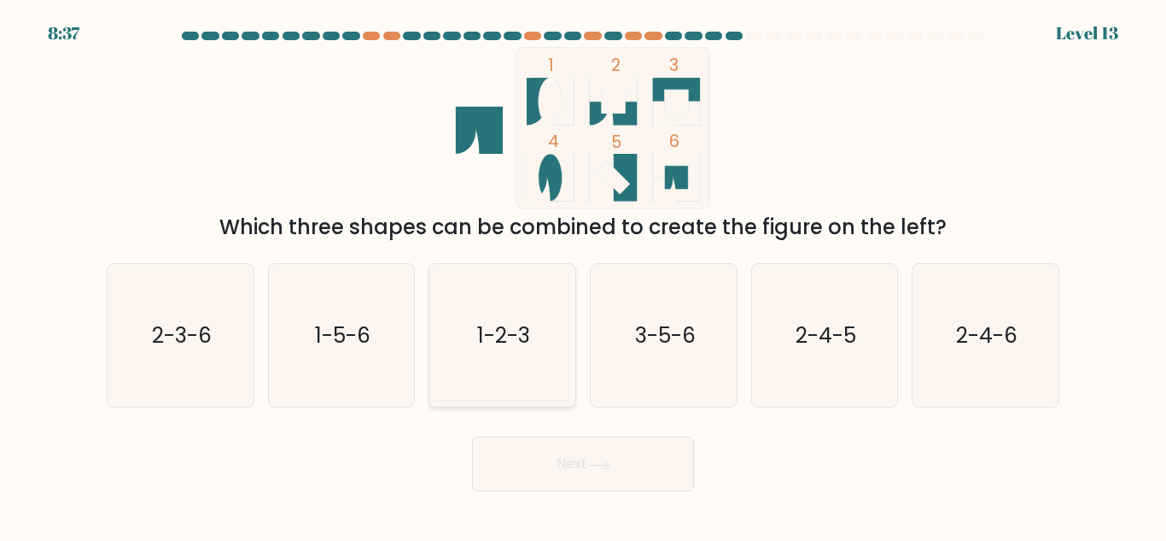
click at [507, 357] on icon "1-2-3" at bounding box center [502, 335] width 143 height 143
click at [583, 275] on input "c. 1-2-3" at bounding box center [583, 273] width 1 height 4
radio input "true"
click at [568, 490] on button "Next" at bounding box center [583, 463] width 222 height 55
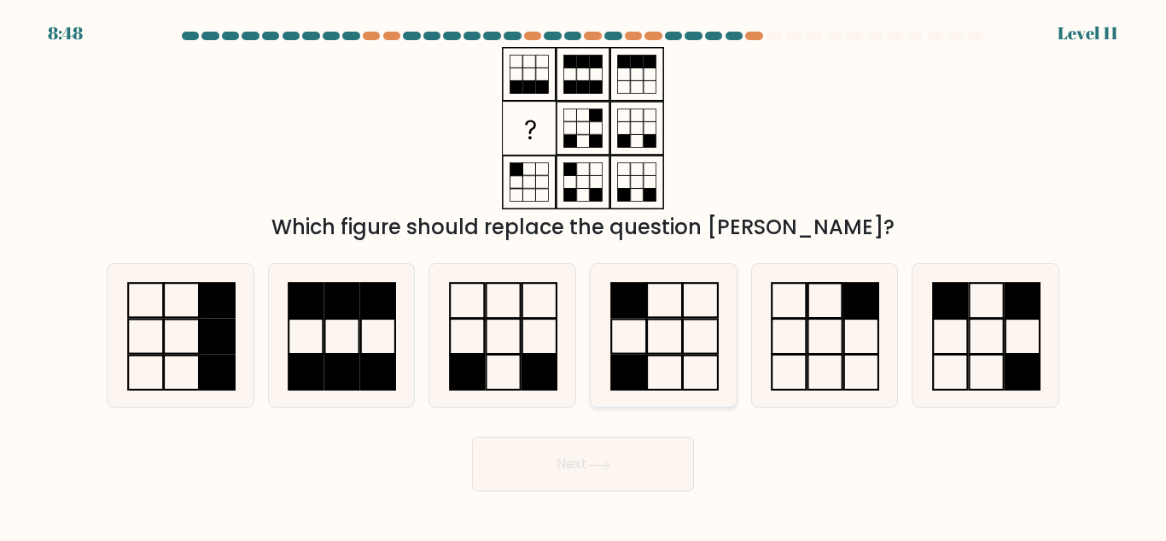
click at [631, 312] on rect at bounding box center [628, 300] width 35 height 34
click at [584, 275] on input "d." at bounding box center [583, 273] width 1 height 4
radio input "true"
click at [618, 447] on button "Next" at bounding box center [583, 463] width 222 height 55
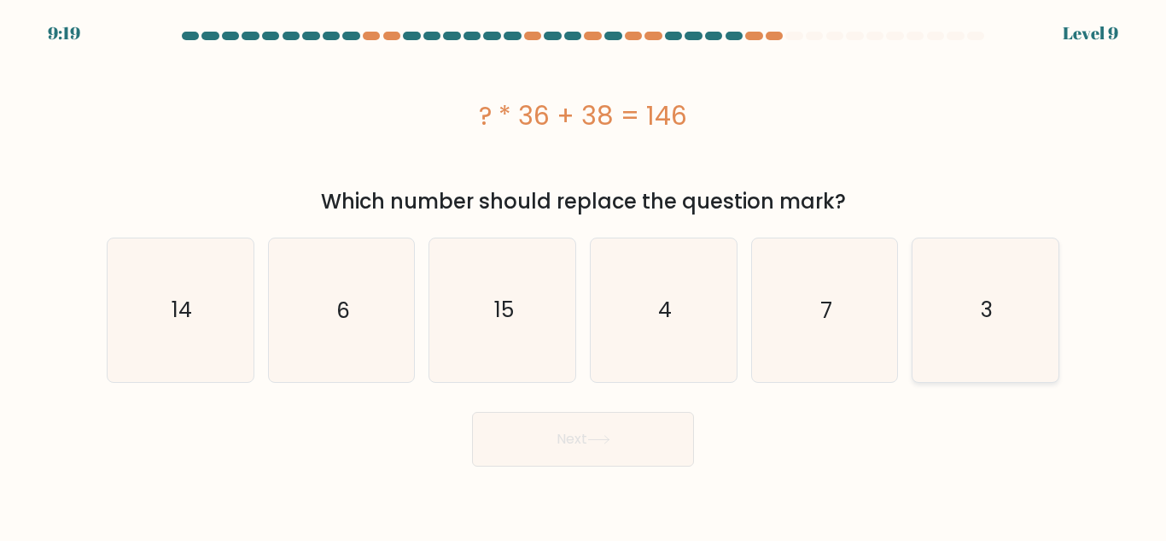
click at [967, 351] on icon "3" at bounding box center [986, 309] width 143 height 143
click at [584, 275] on input "f. 3" at bounding box center [583, 273] width 1 height 4
radio input "true"
click at [660, 434] on button "Next" at bounding box center [583, 439] width 222 height 55
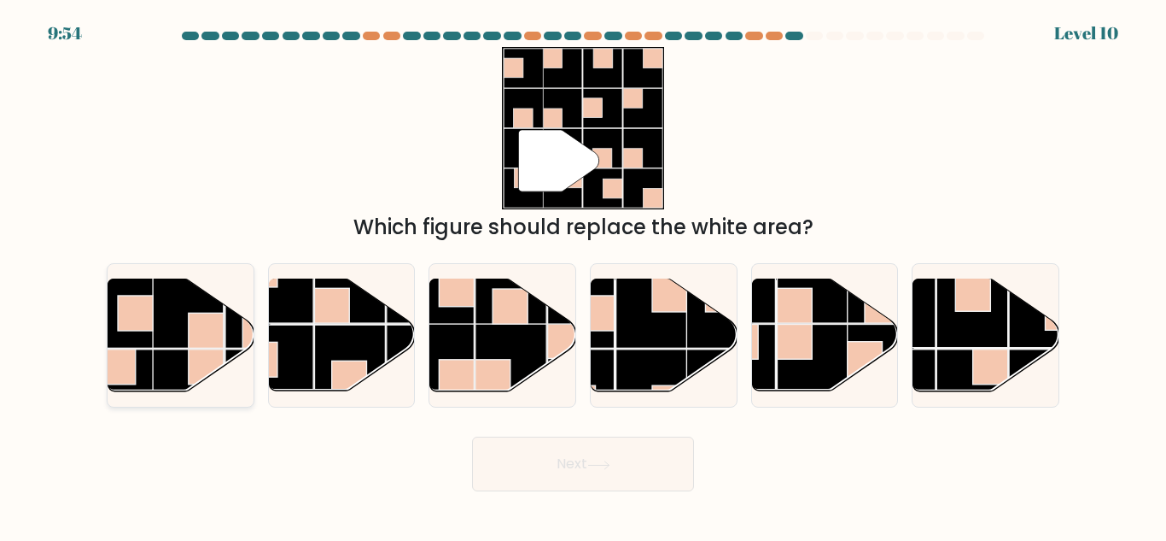
click at [172, 368] on rect at bounding box center [187, 384] width 71 height 71
click at [583, 275] on input "a." at bounding box center [583, 273] width 1 height 4
radio input "true"
click at [675, 466] on button "Next" at bounding box center [583, 463] width 222 height 55
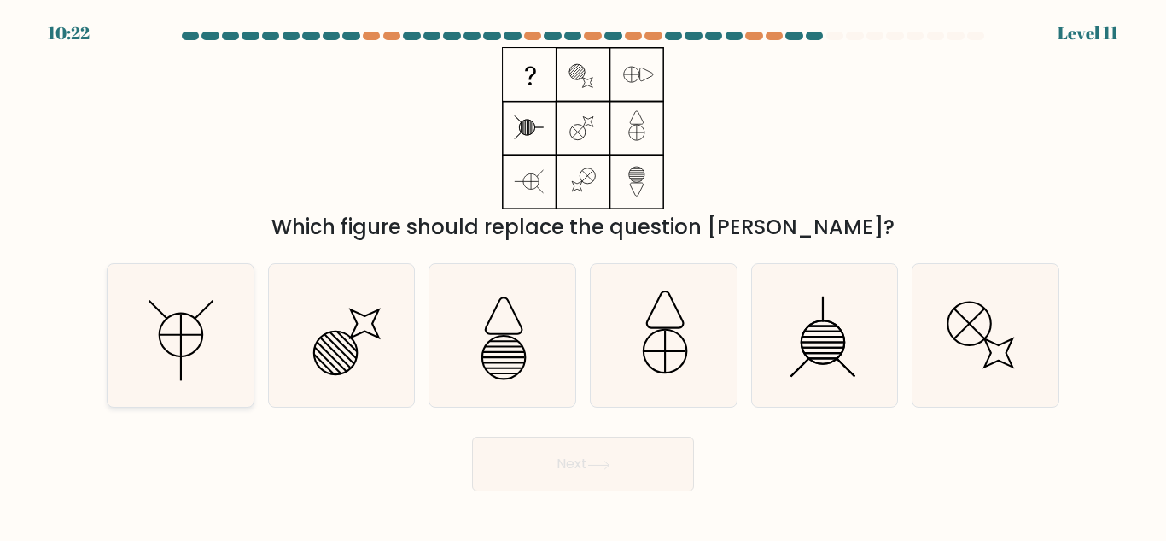
click at [220, 355] on icon at bounding box center [180, 335] width 143 height 143
click at [583, 275] on input "a." at bounding box center [583, 273] width 1 height 4
radio input "true"
click at [496, 433] on div "Next" at bounding box center [582, 459] width 973 height 63
click at [496, 441] on button "Next" at bounding box center [583, 463] width 222 height 55
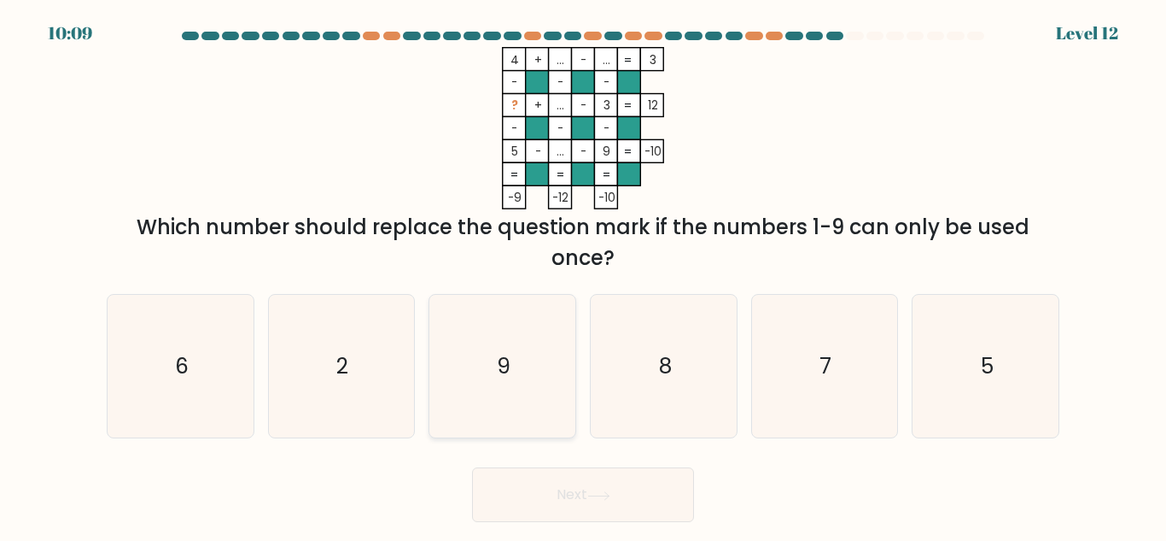
click at [544, 392] on icon "9" at bounding box center [502, 366] width 143 height 143
click at [583, 275] on input "c. 9" at bounding box center [583, 273] width 1 height 4
radio input "true"
click at [599, 518] on button "Next" at bounding box center [583, 494] width 222 height 55
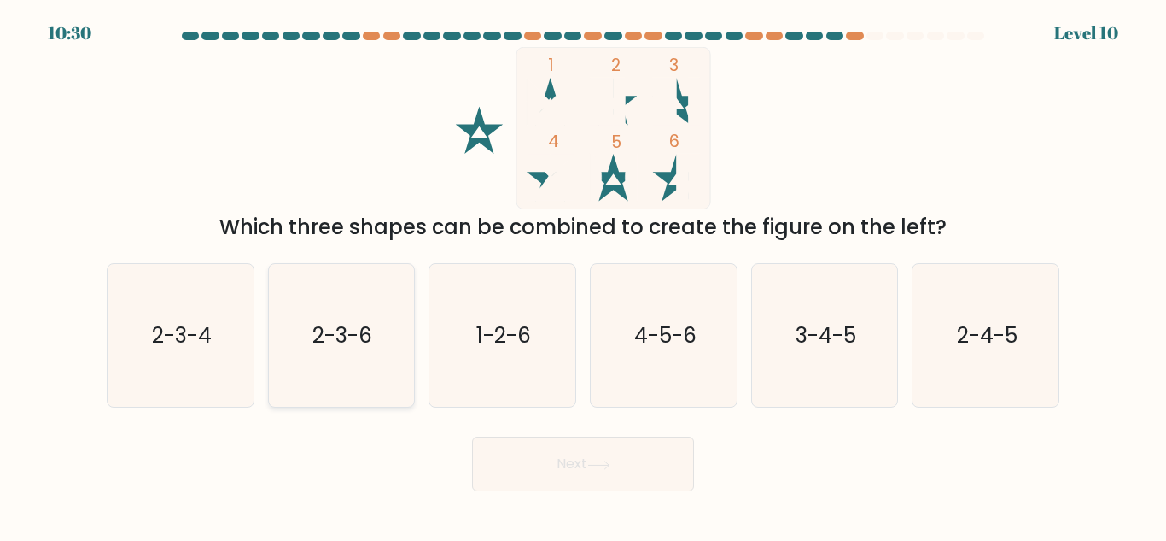
click at [303, 331] on icon "2-3-6" at bounding box center [341, 335] width 143 height 143
click at [583, 275] on input "b. 2-3-6" at bounding box center [583, 273] width 1 height 4
radio input "true"
click at [617, 471] on button "Next" at bounding box center [583, 463] width 222 height 55
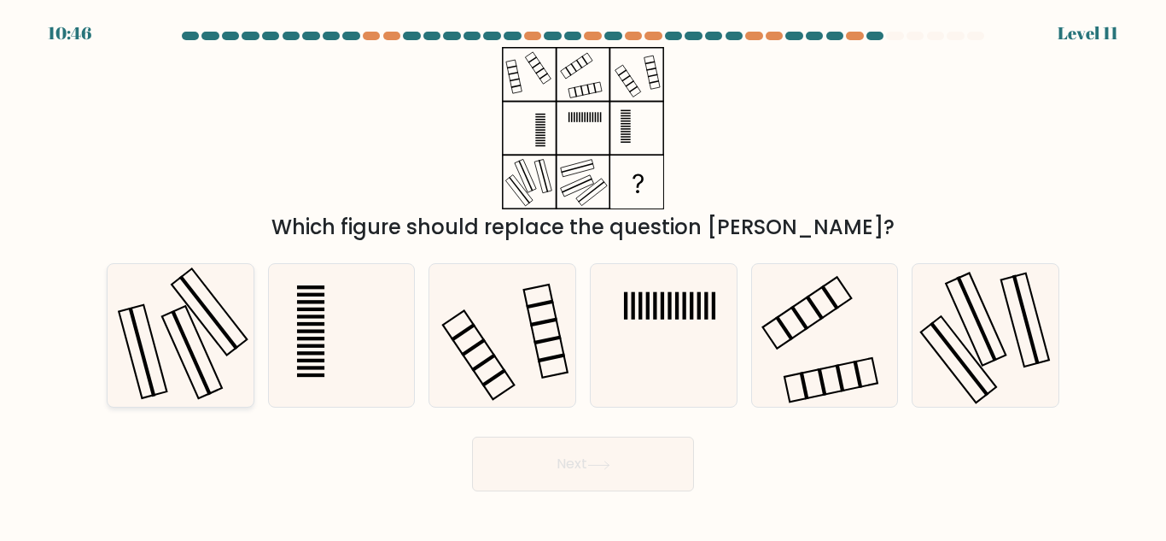
click at [248, 354] on icon at bounding box center [180, 335] width 143 height 143
click at [583, 275] on input "a." at bounding box center [583, 273] width 1 height 4
radio input "true"
click at [561, 454] on button "Next" at bounding box center [583, 463] width 222 height 55
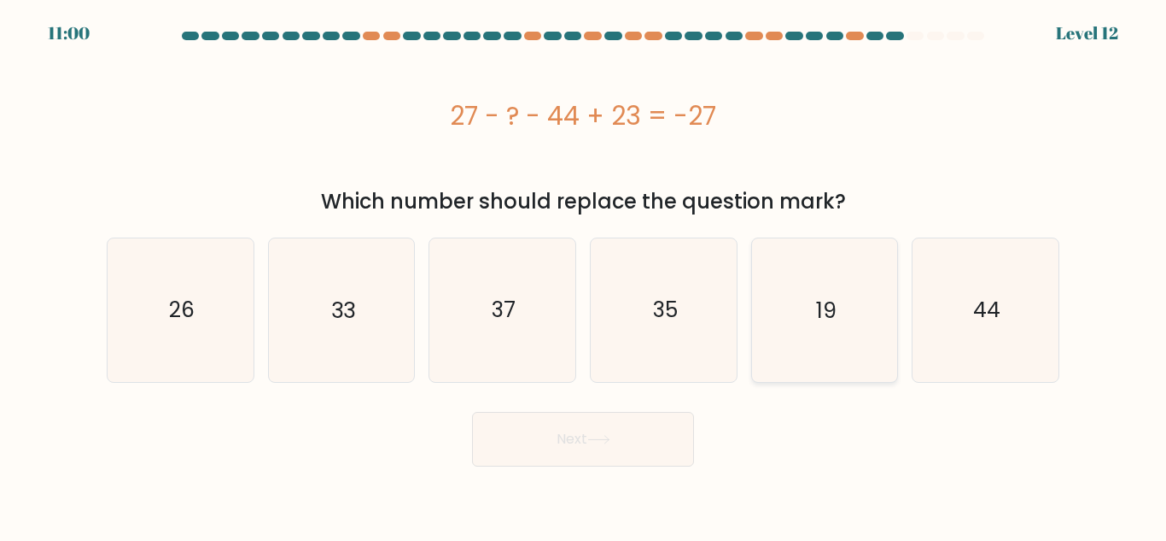
click at [790, 356] on icon "19" at bounding box center [824, 309] width 143 height 143
click at [584, 275] on input "e. 19" at bounding box center [583, 273] width 1 height 4
radio input "true"
click at [638, 443] on button "Next" at bounding box center [583, 439] width 222 height 55
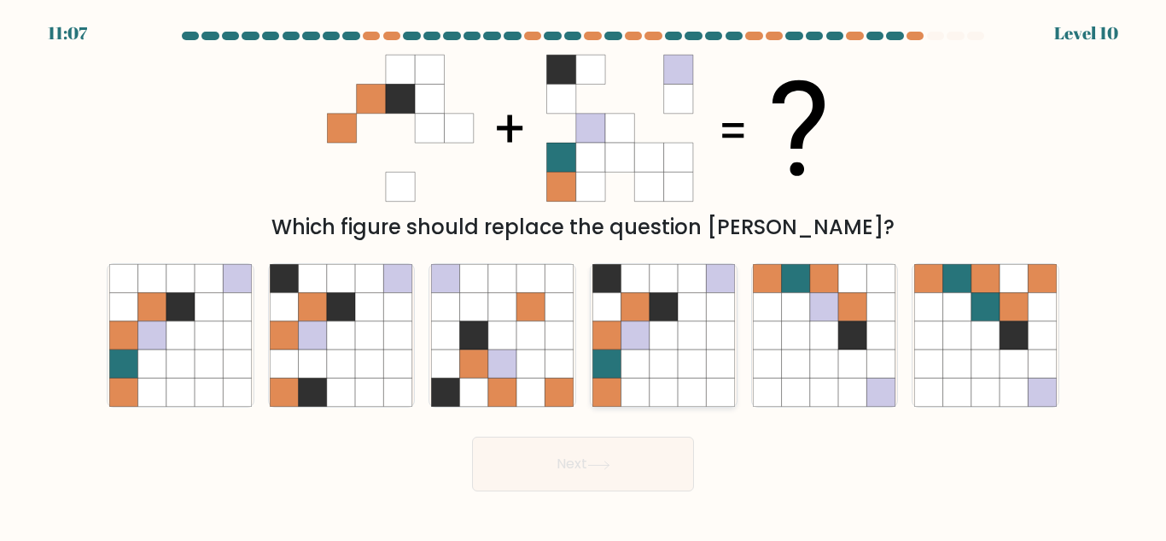
click at [681, 298] on icon at bounding box center [692, 307] width 28 height 28
click at [584, 275] on input "d." at bounding box center [583, 273] width 1 height 4
radio input "true"
click at [596, 467] on icon at bounding box center [598, 464] width 23 height 9
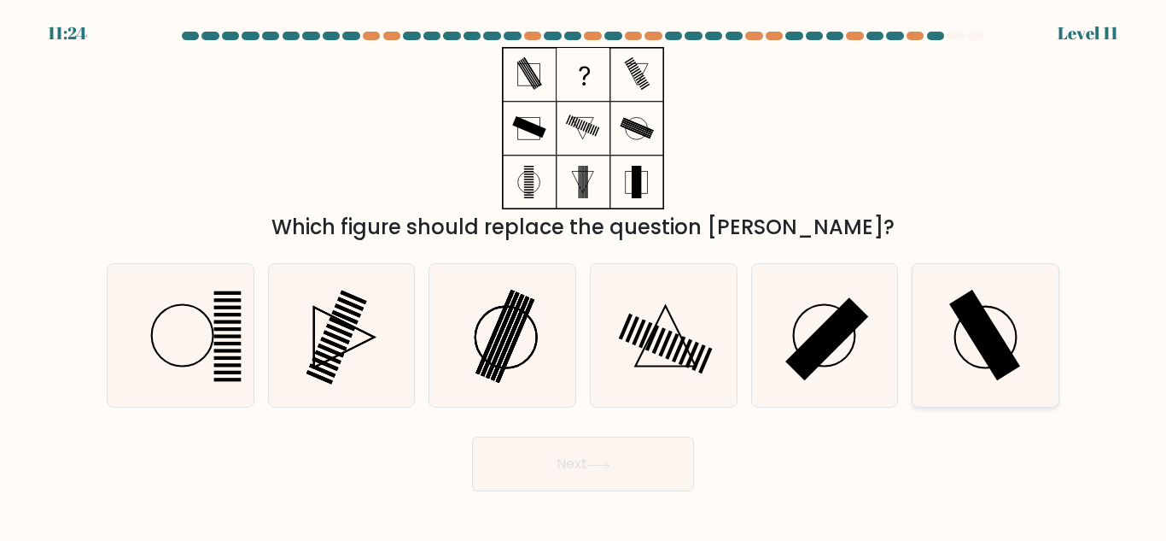
click at [935, 324] on icon at bounding box center [986, 335] width 143 height 143
click at [584, 275] on input "f." at bounding box center [583, 273] width 1 height 4
radio input "true"
click at [573, 467] on button "Next" at bounding box center [583, 463] width 222 height 55
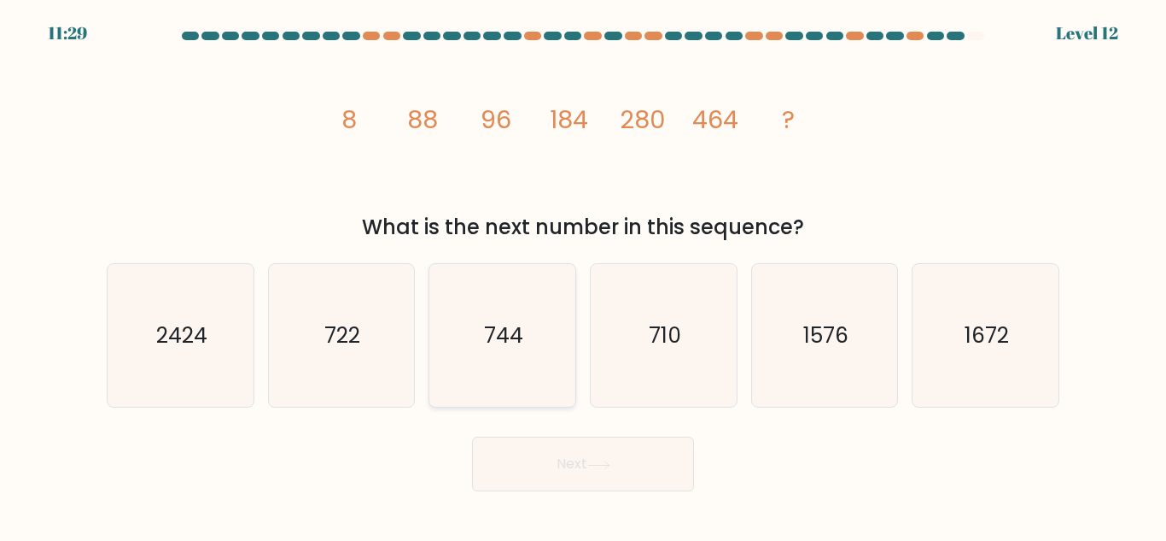
click at [500, 353] on icon "744" at bounding box center [502, 335] width 143 height 143
click at [583, 275] on input "c. 744" at bounding box center [583, 273] width 1 height 4
radio input "true"
click at [530, 459] on button "Next" at bounding box center [583, 463] width 222 height 55
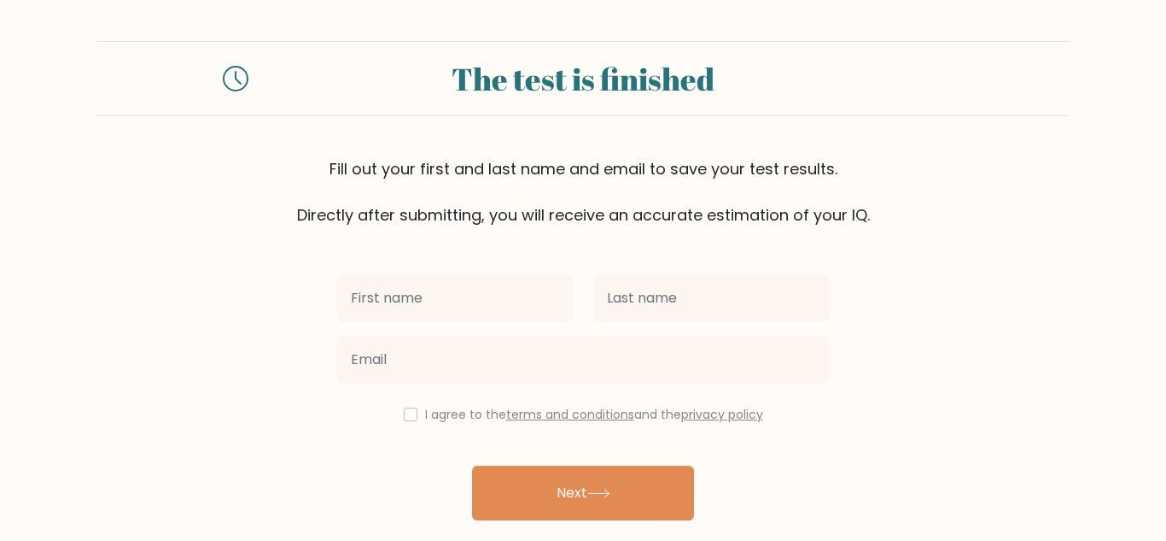
type input "R"
type input "c"
type input "Call Me"
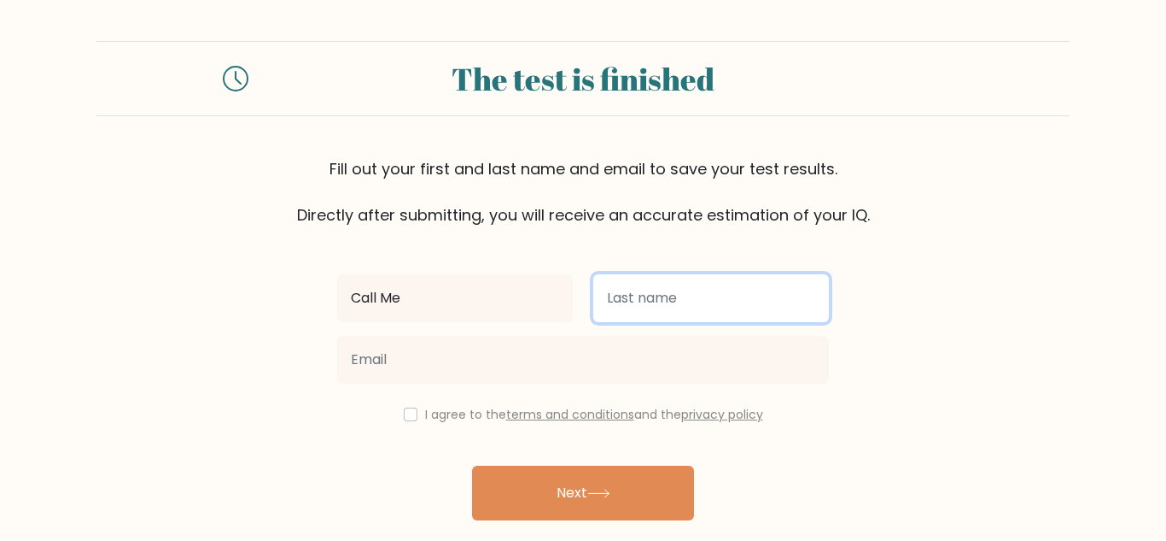
click at [656, 277] on input "text" at bounding box center [711, 298] width 236 height 48
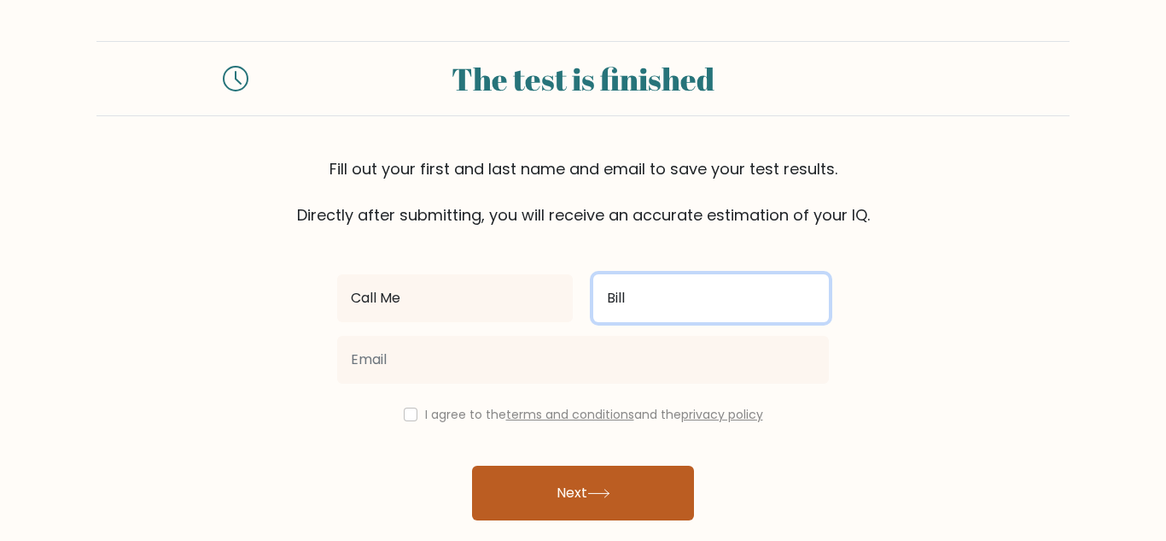
type input "Bill"
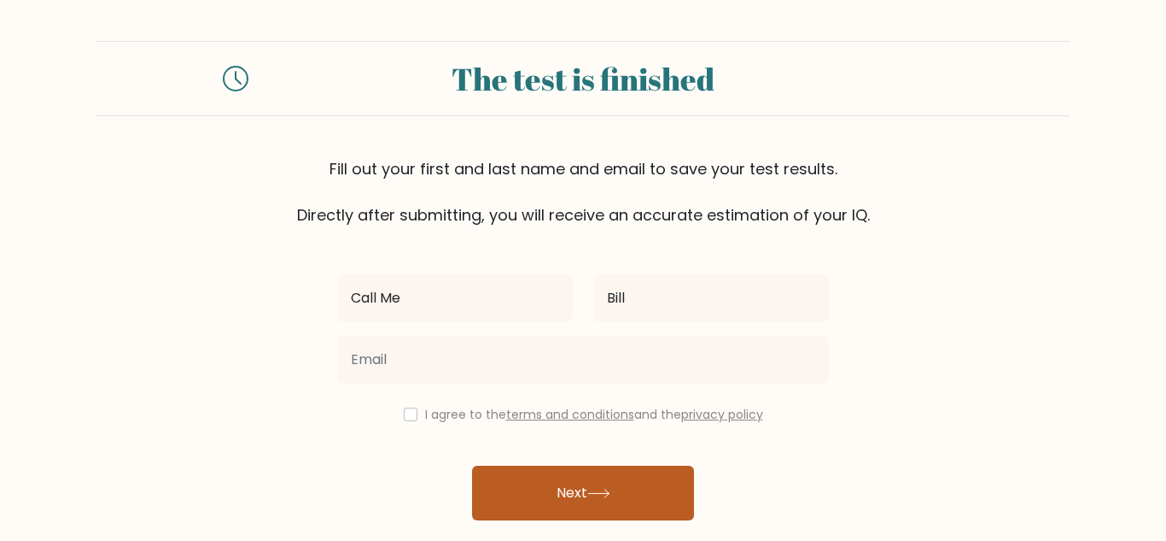
click at [617, 505] on button "Next" at bounding box center [583, 492] width 222 height 55
